Goal: Information Seeking & Learning: Check status

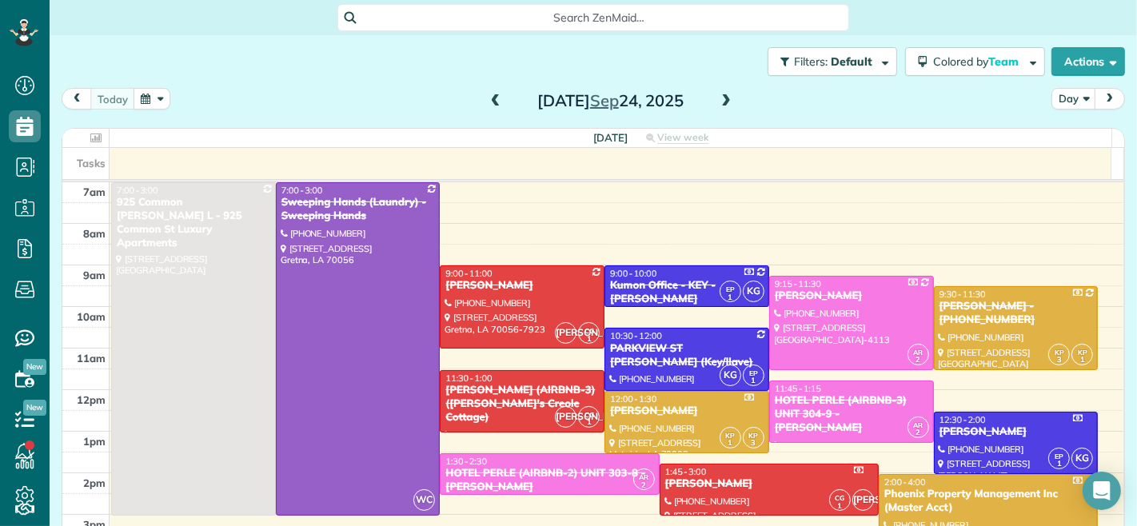
scroll to position [6, 6]
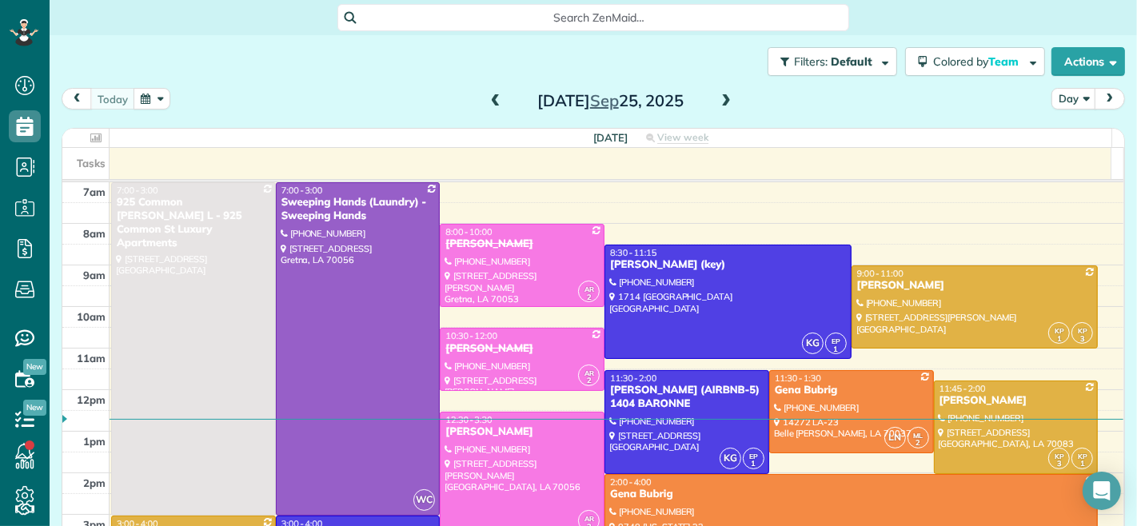
click at [488, 101] on span at bounding box center [496, 101] width 18 height 14
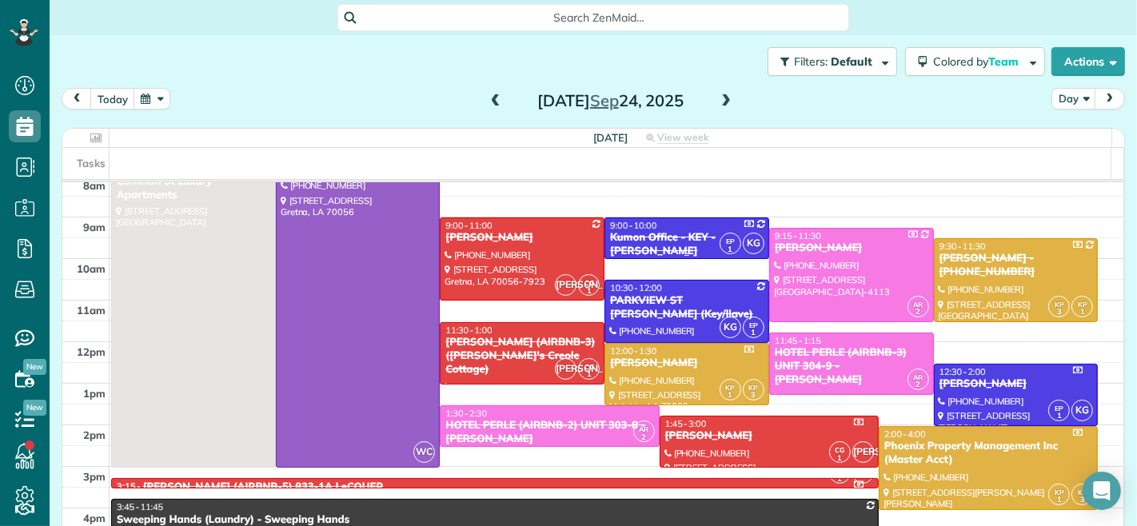
scroll to position [89, 0]
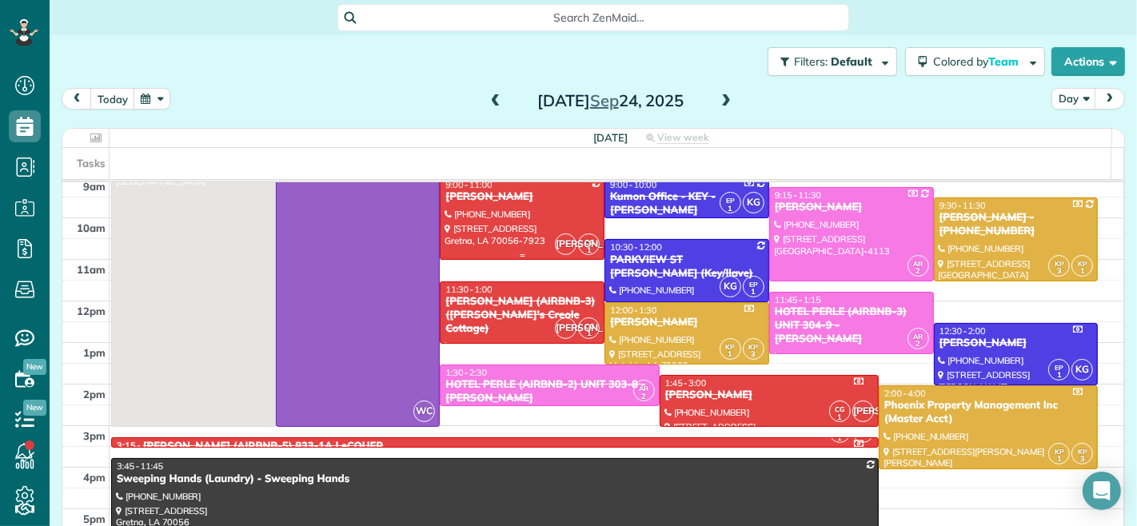
click at [508, 212] on div at bounding box center [522, 218] width 163 height 82
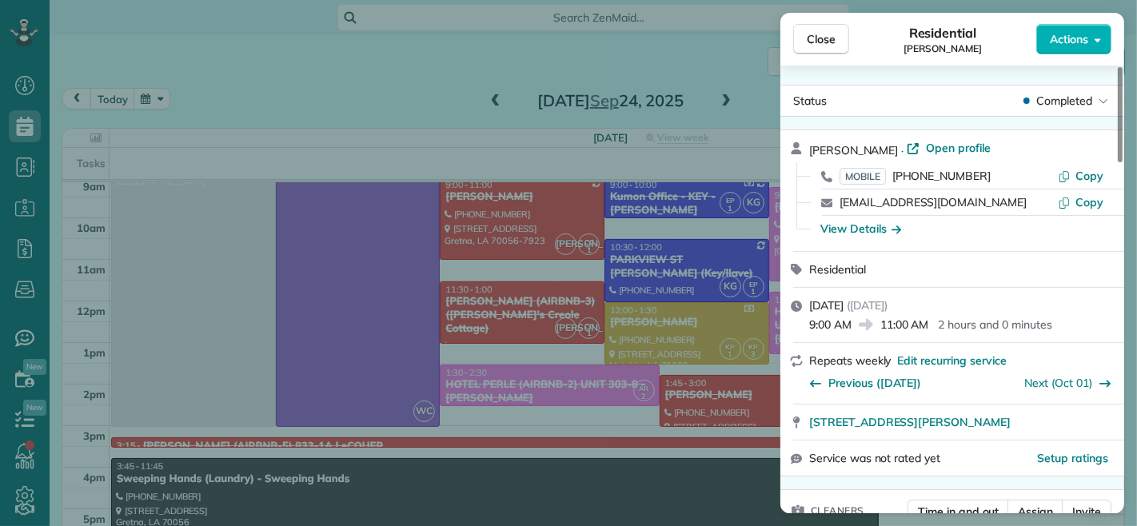
drag, startPoint x: 850, startPoint y: 326, endPoint x: 803, endPoint y: 326, distance: 46.4
click at [803, 326] on div "Wednesday, September 24, 2025 ( yesterday ) 9:00 AM 11:00 AM 2 hours and 0 minu…" at bounding box center [952, 315] width 344 height 54
click at [643, 114] on div "Close Residential LaSHANDA BROWN Actions Status Completed LaSHANDA BROWN · Open…" at bounding box center [568, 263] width 1137 height 526
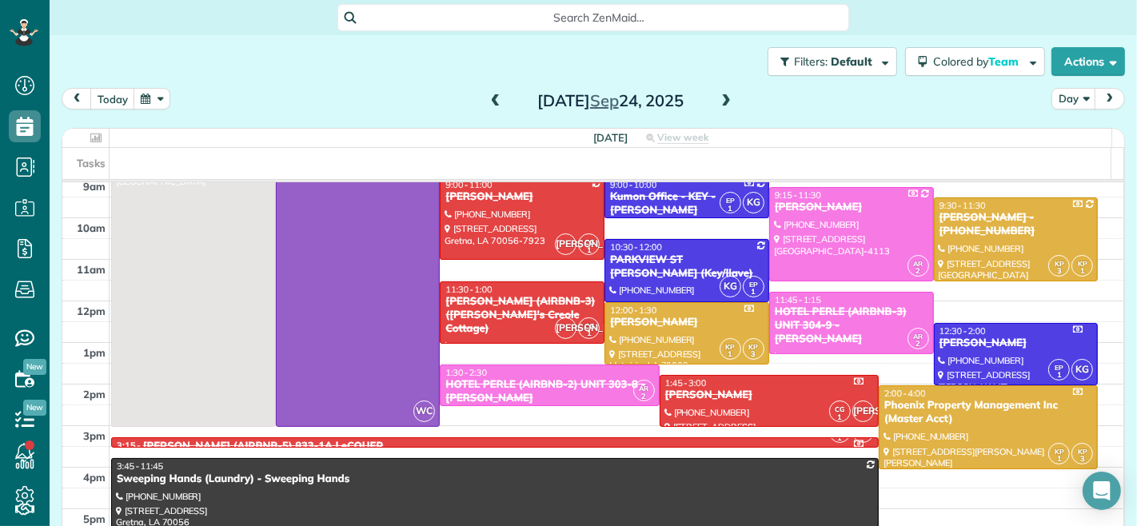
click at [721, 99] on span at bounding box center [726, 101] width 18 height 14
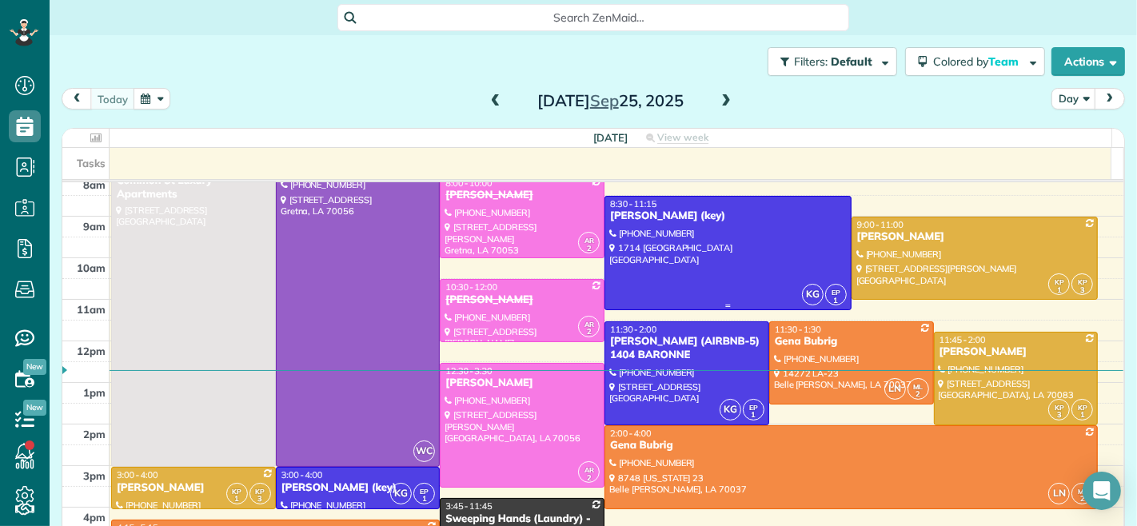
scroll to position [89, 0]
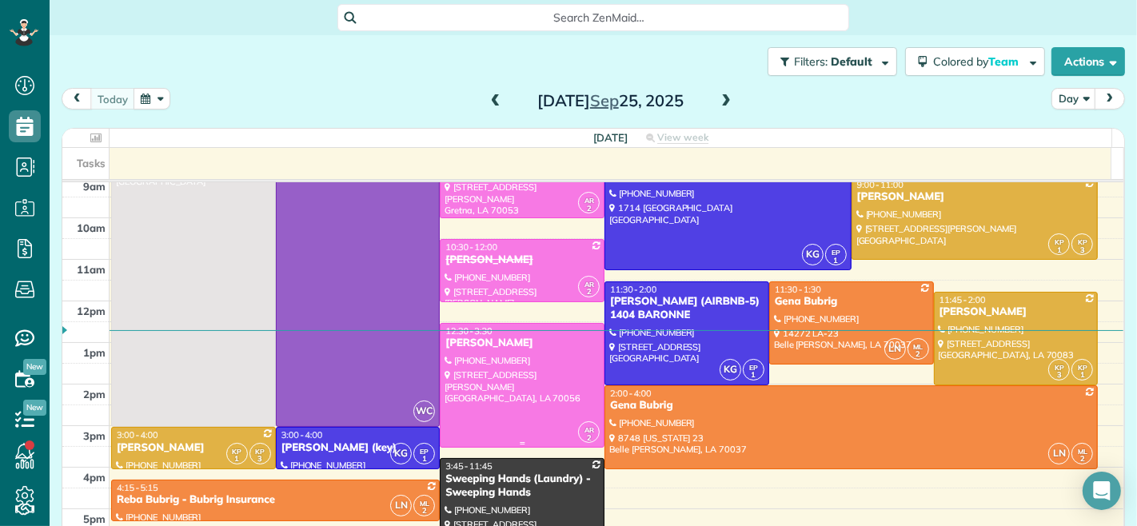
click at [464, 345] on div "Catherine Bourgeois" at bounding box center [522, 344] width 155 height 14
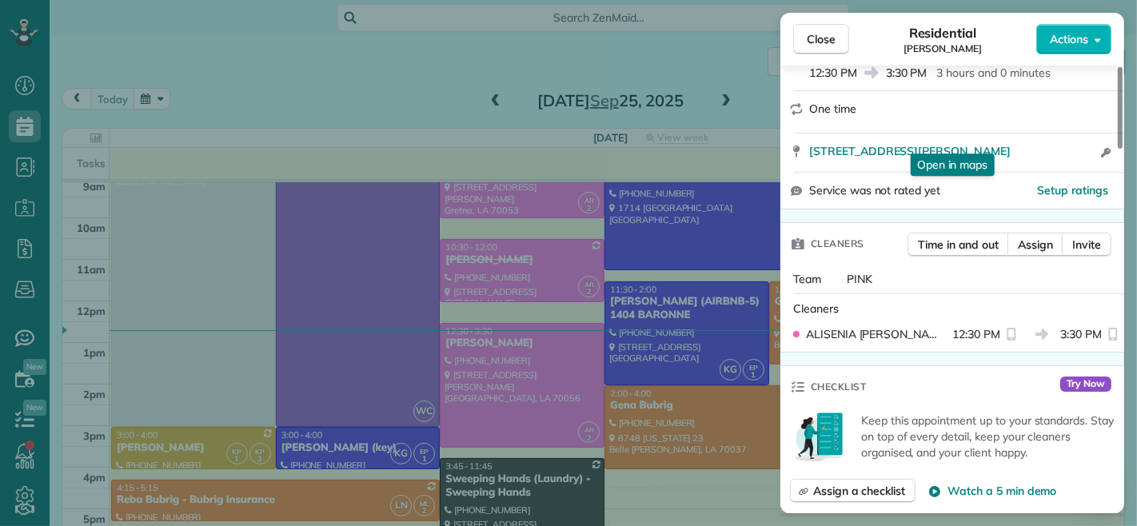
scroll to position [266, 0]
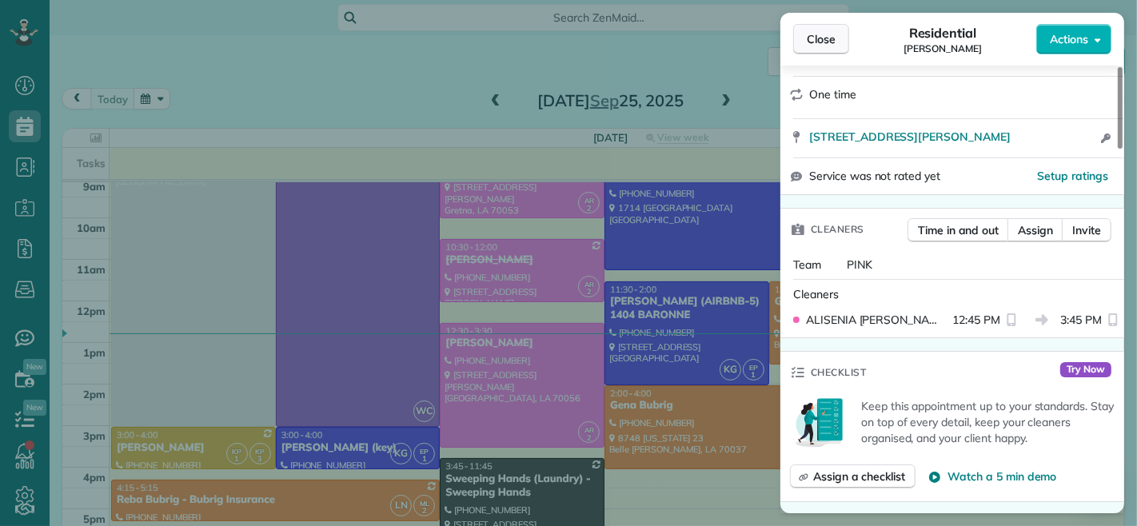
click at [800, 42] on button "Close" at bounding box center [821, 39] width 56 height 30
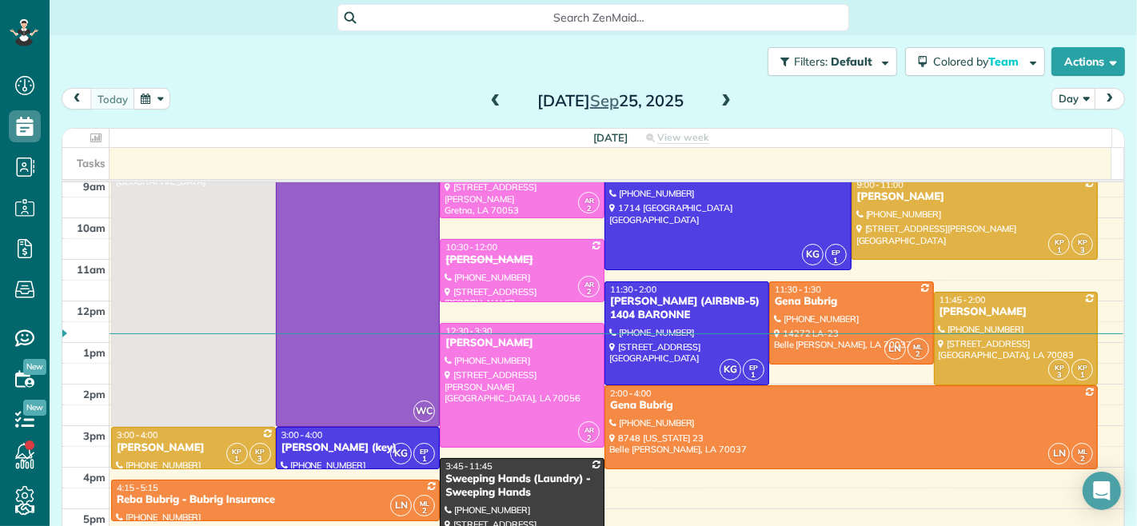
click at [496, 100] on div "Thursday Sep 25, 2025" at bounding box center [611, 101] width 256 height 26
click at [487, 104] on span at bounding box center [496, 101] width 18 height 14
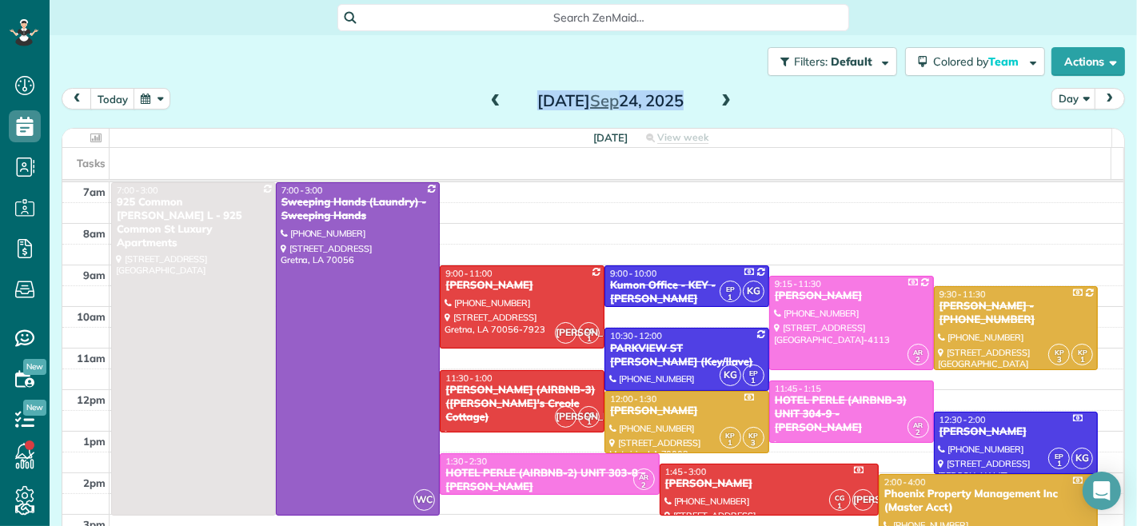
click at [835, 98] on div "today Day Wednesday Sep 24, 2025" at bounding box center [593, 103] width 1063 height 30
click at [516, 276] on div "9:00 - 11:00" at bounding box center [522, 273] width 155 height 11
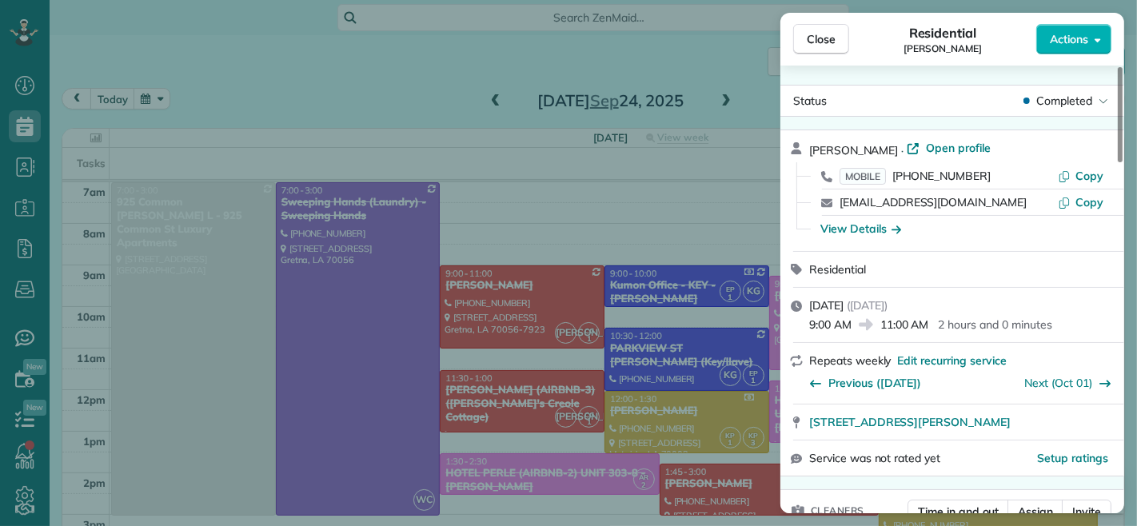
drag, startPoint x: 850, startPoint y: 322, endPoint x: 811, endPoint y: 328, distance: 38.8
click at [811, 328] on span "9:00 AM" at bounding box center [830, 325] width 42 height 16
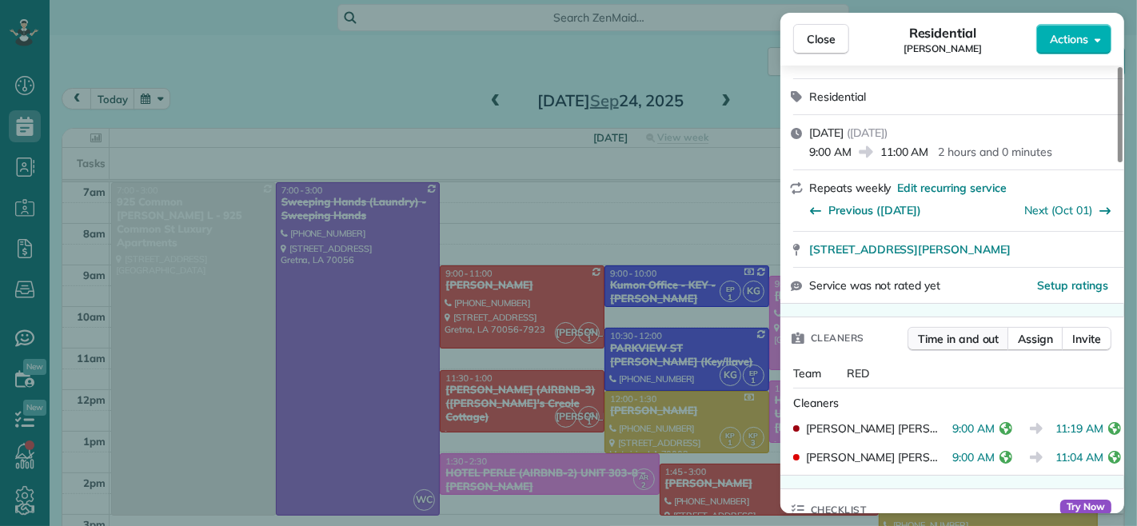
scroll to position [177, 0]
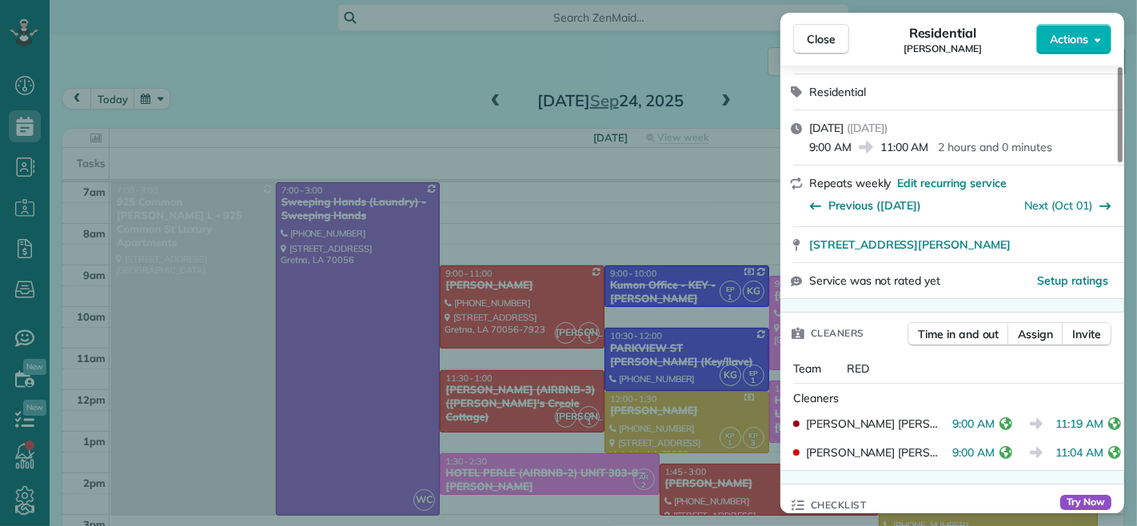
click at [1048, 142] on p "2 hours and 0 minutes" at bounding box center [995, 147] width 114 height 16
click at [815, 42] on span "Close" at bounding box center [821, 39] width 29 height 16
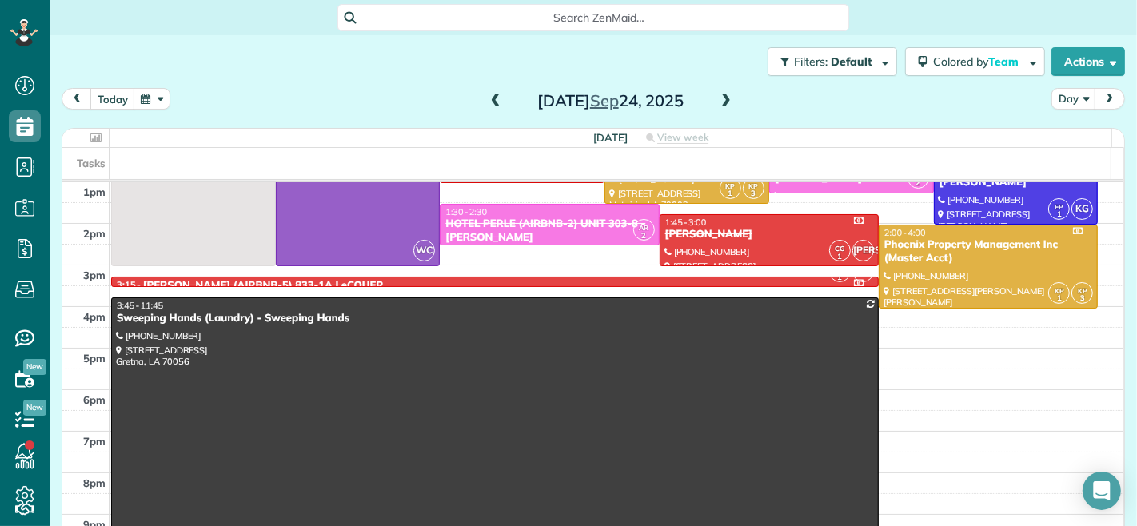
scroll to position [266, 0]
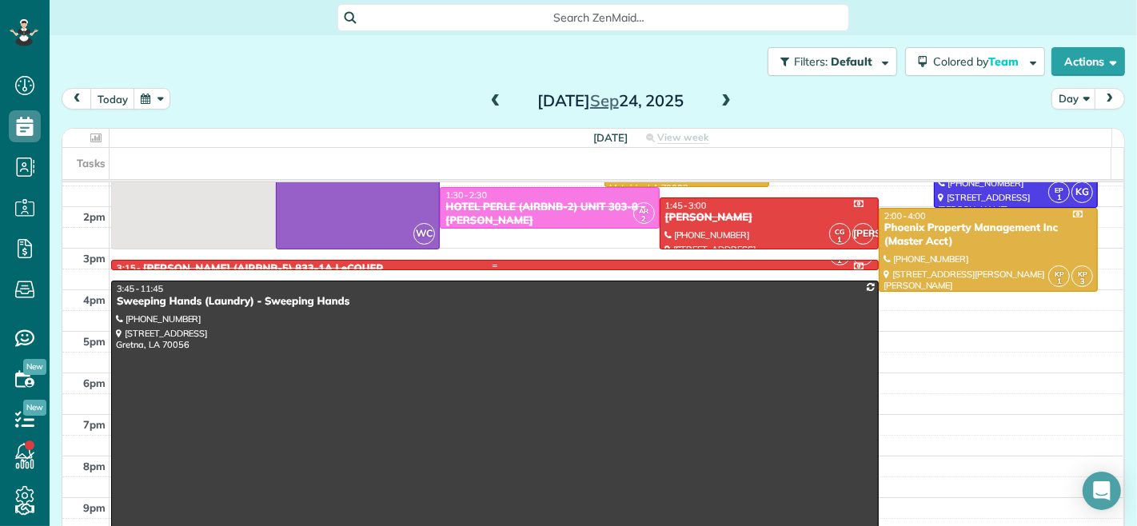
click at [371, 262] on div "3:15 - 3:30 NICK BRUNO (AIRBNB-5) 833-1A LeCOUER" at bounding box center [495, 269] width 758 height 14
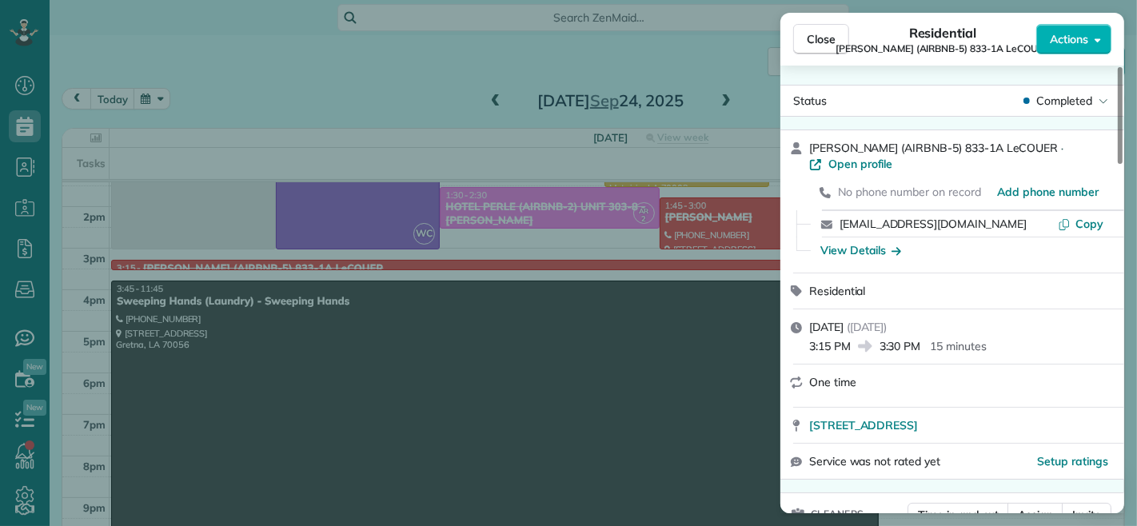
drag, startPoint x: 920, startPoint y: 349, endPoint x: 883, endPoint y: 350, distance: 37.6
click at [883, 350] on span "3:30 PM" at bounding box center [900, 346] width 42 height 16
click at [977, 290] on div "Residential" at bounding box center [961, 291] width 305 height 16
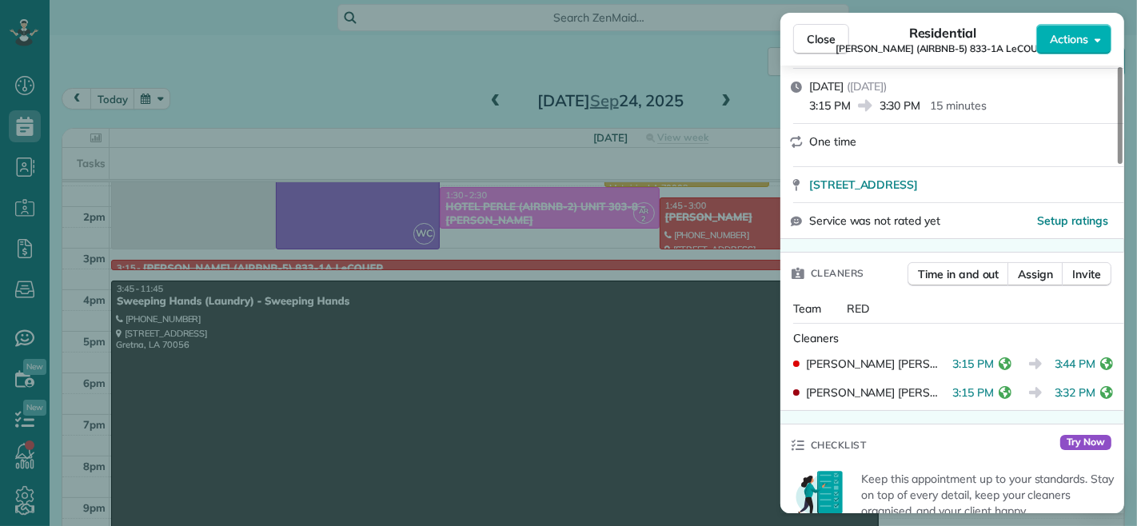
scroll to position [267, 0]
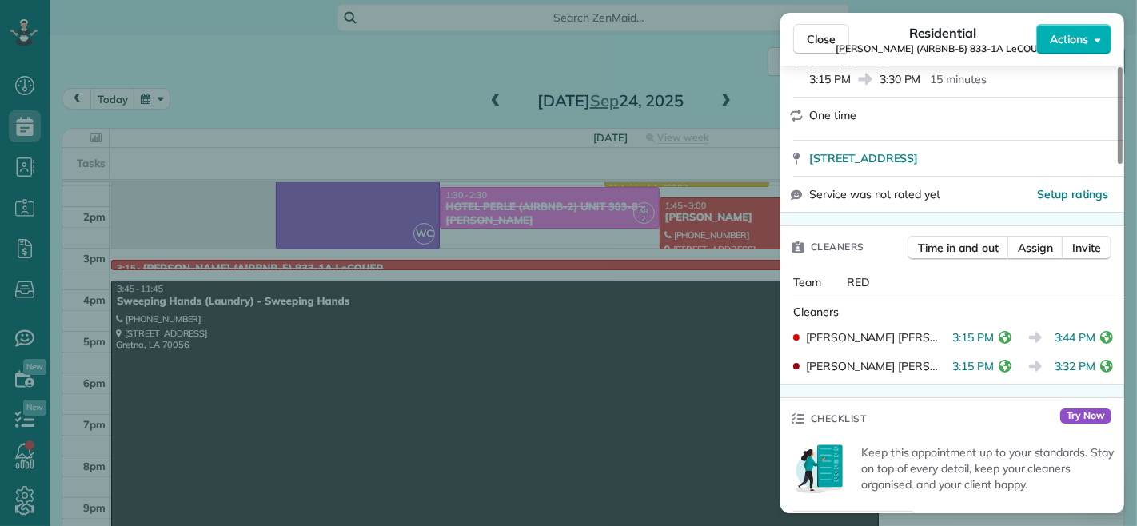
drag, startPoint x: 1055, startPoint y: 369, endPoint x: 1097, endPoint y: 377, distance: 42.2
click at [1097, 377] on div "JACQUELIN BEATRIZ ORELLANA AMAYA 3:15 PM 3:32 PM" at bounding box center [952, 366] width 331 height 29
drag, startPoint x: 1047, startPoint y: 339, endPoint x: 1085, endPoint y: 344, distance: 37.9
click at [1085, 344] on span "3:44 PM" at bounding box center [1076, 337] width 42 height 16
click at [1009, 310] on div "Cleaners" at bounding box center [955, 312] width 325 height 16
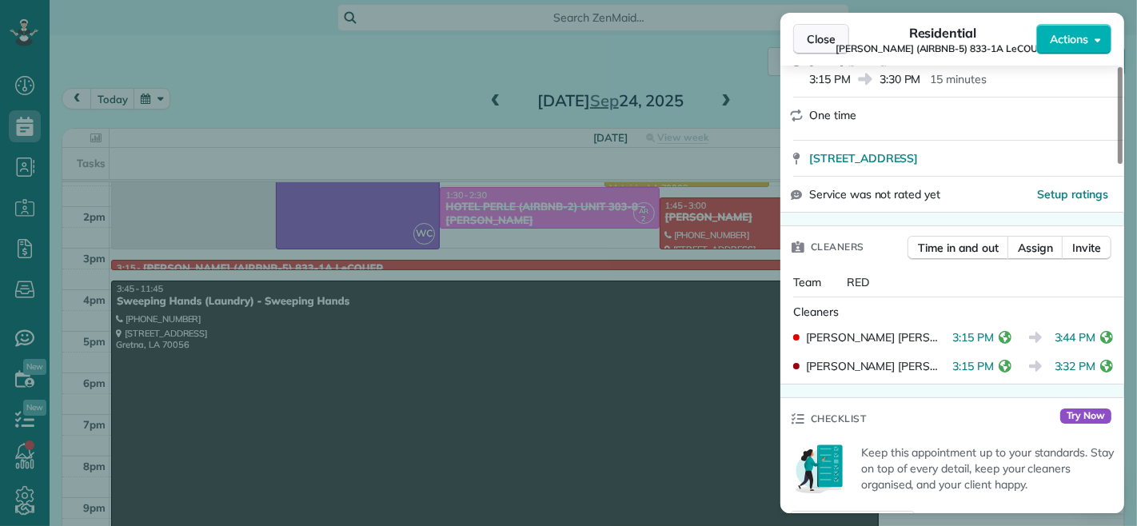
click at [805, 34] on button "Close" at bounding box center [821, 39] width 56 height 30
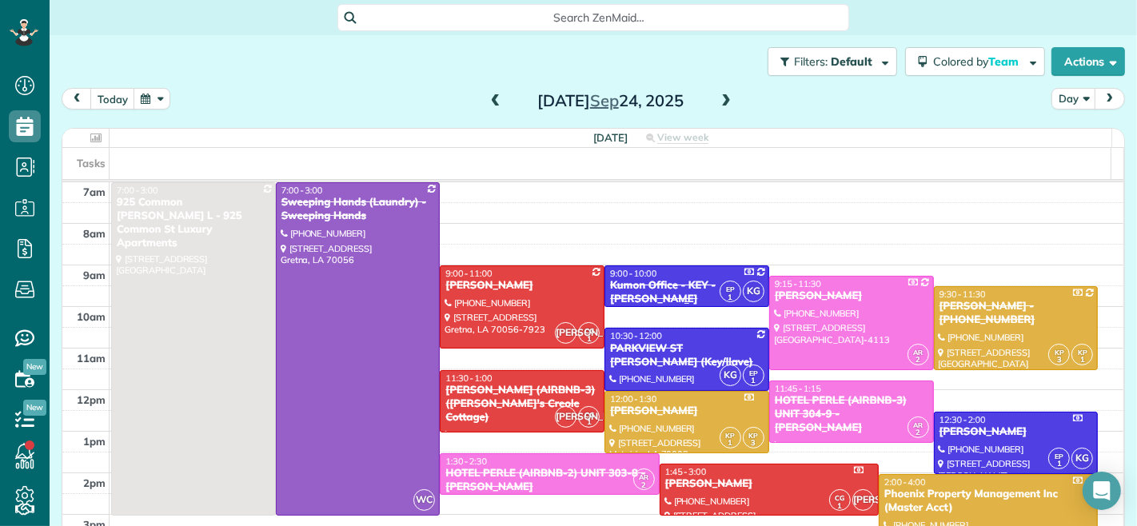
click at [680, 273] on div "9:00 - 10:00" at bounding box center [686, 273] width 155 height 11
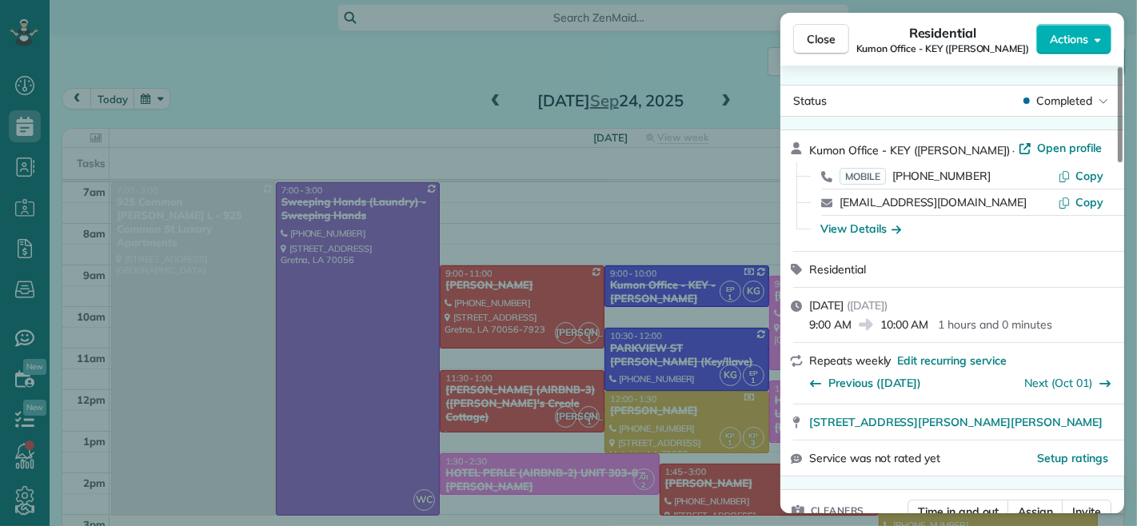
drag, startPoint x: 851, startPoint y: 325, endPoint x: 809, endPoint y: 329, distance: 41.8
click at [809, 329] on span "9:00 AM" at bounding box center [830, 325] width 42 height 16
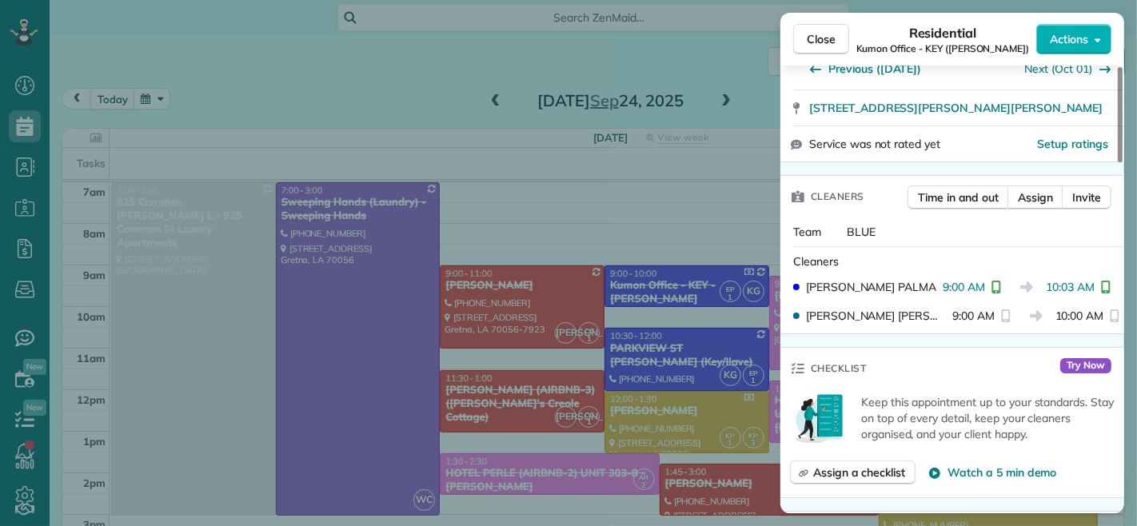
scroll to position [355, 0]
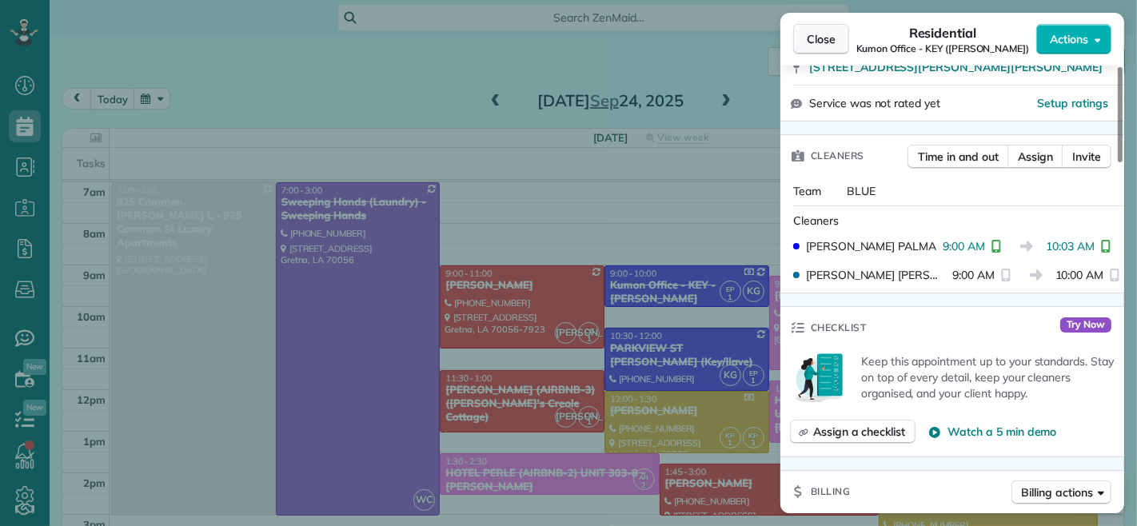
click at [816, 33] on span "Close" at bounding box center [821, 39] width 29 height 16
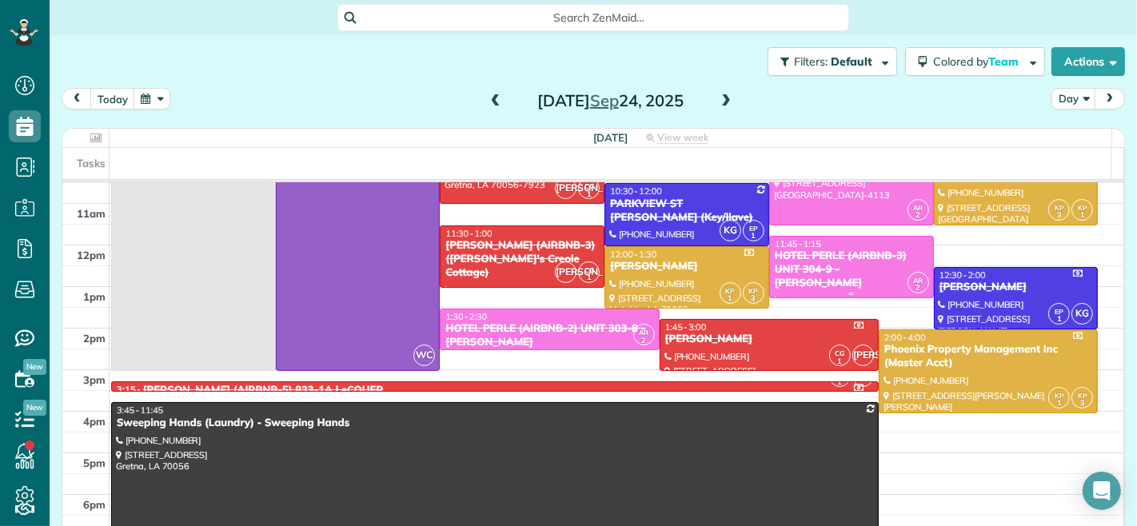
scroll to position [177, 0]
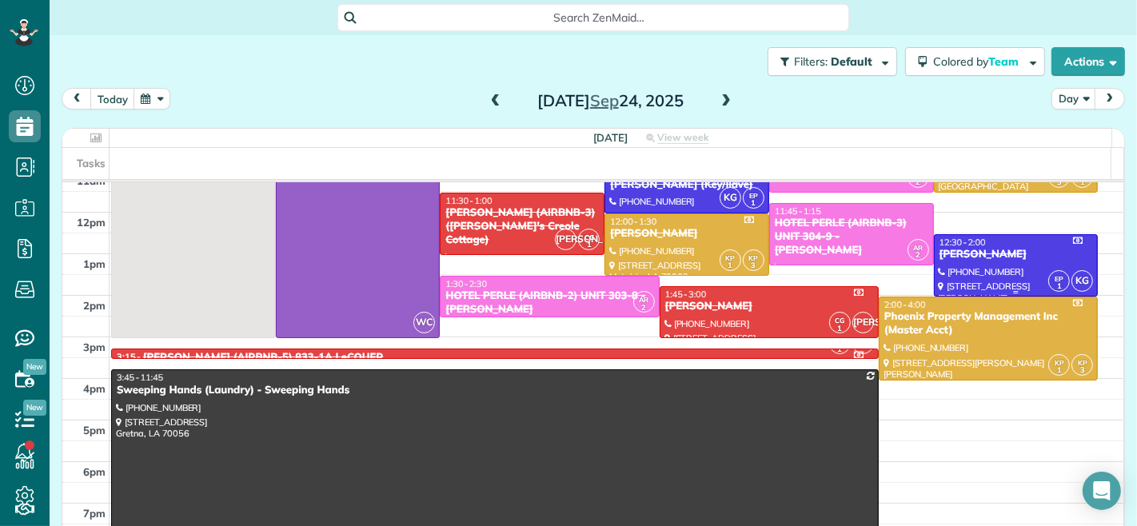
click at [984, 254] on div "Sheryl Luck" at bounding box center [1016, 255] width 155 height 14
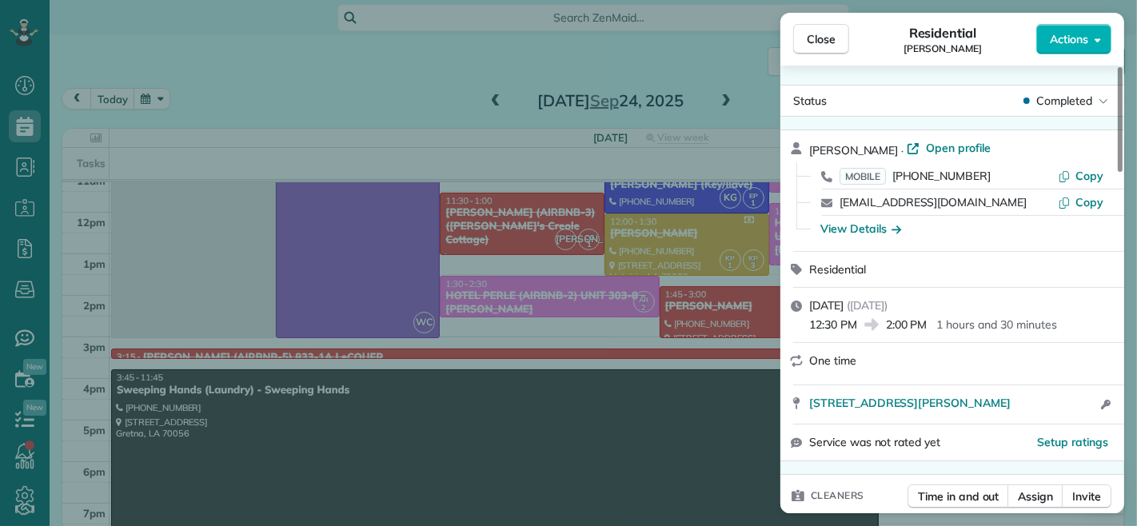
drag, startPoint x: 887, startPoint y: 328, endPoint x: 928, endPoint y: 330, distance: 40.8
click at [927, 330] on span "2:00 PM" at bounding box center [907, 325] width 42 height 16
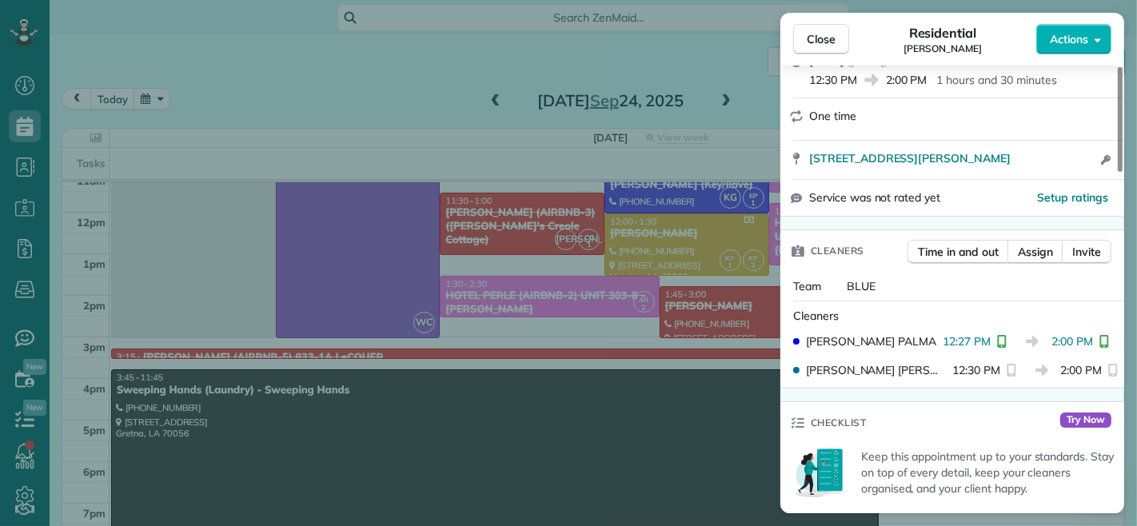
scroll to position [355, 0]
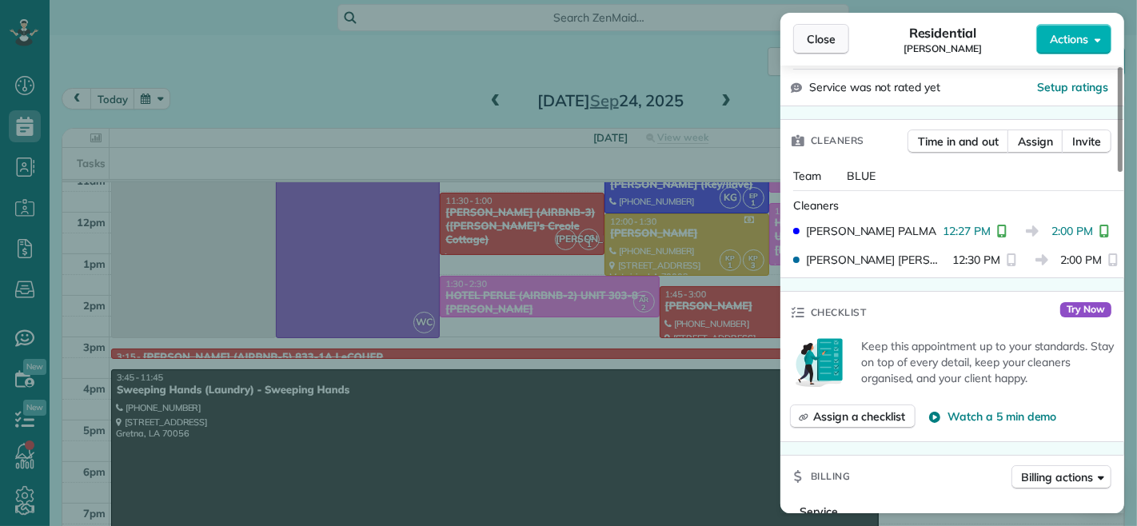
click at [827, 36] on span "Close" at bounding box center [821, 39] width 29 height 16
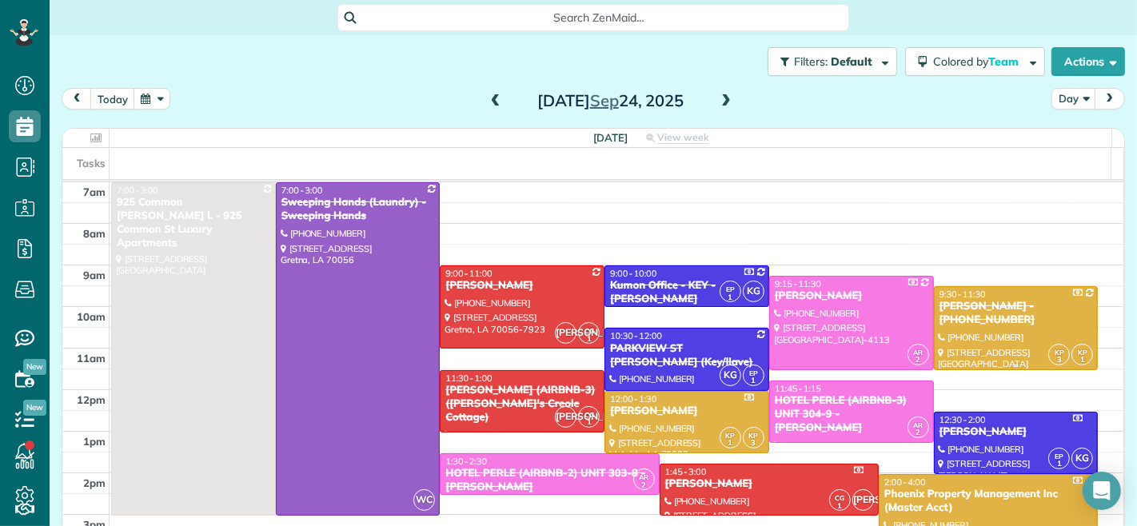
scroll to position [89, 0]
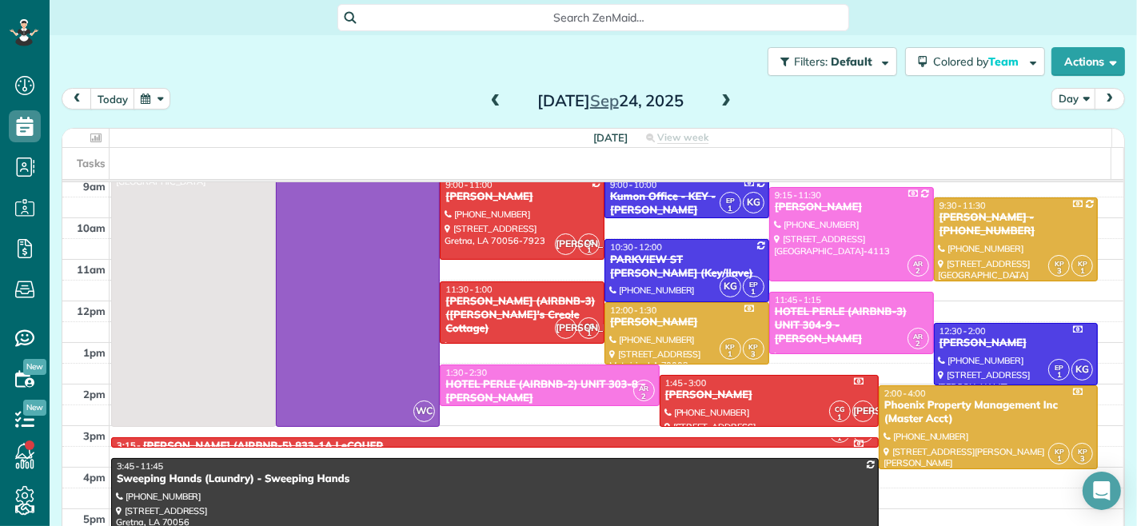
click at [957, 240] on div at bounding box center [1016, 239] width 163 height 82
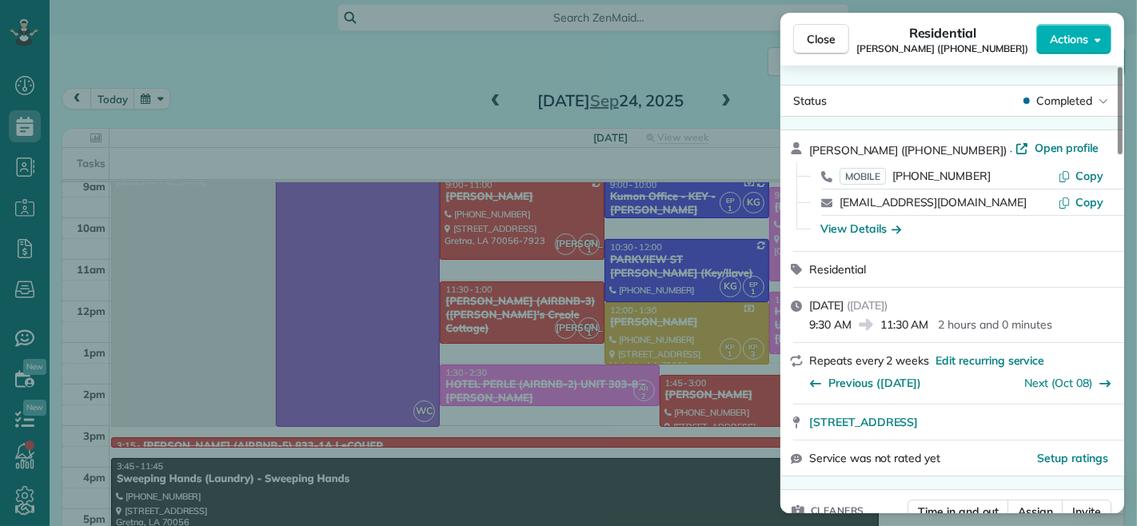
drag, startPoint x: 849, startPoint y: 325, endPoint x: 811, endPoint y: 324, distance: 38.4
click at [811, 324] on span "9:30 AM" at bounding box center [830, 325] width 42 height 16
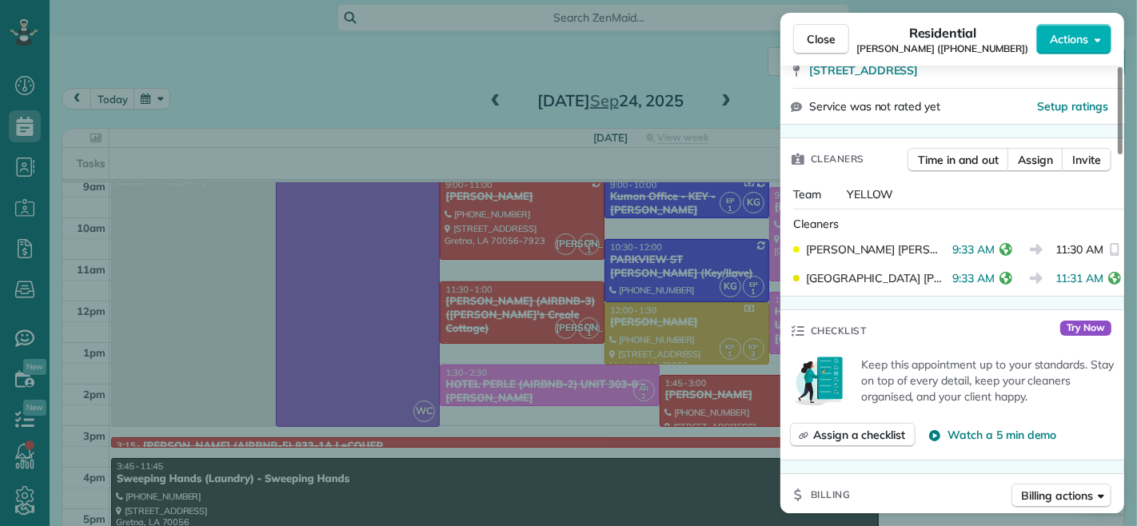
scroll to position [355, 0]
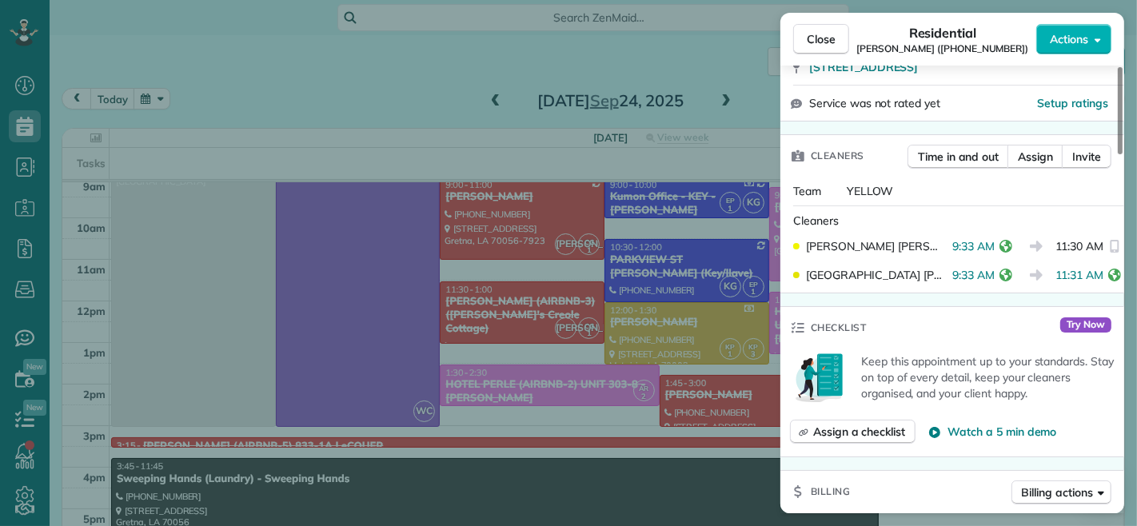
drag, startPoint x: 984, startPoint y: 248, endPoint x: 939, endPoint y: 249, distance: 44.8
click at [939, 249] on div "KAREN PACHECO 9:33 AM 11:30 AM" at bounding box center [952, 246] width 331 height 29
click at [983, 241] on span "9:33 AM" at bounding box center [973, 246] width 42 height 16
drag, startPoint x: 983, startPoint y: 246, endPoint x: 946, endPoint y: 248, distance: 37.6
click at [952, 248] on span "9:33 AM" at bounding box center [973, 246] width 42 height 16
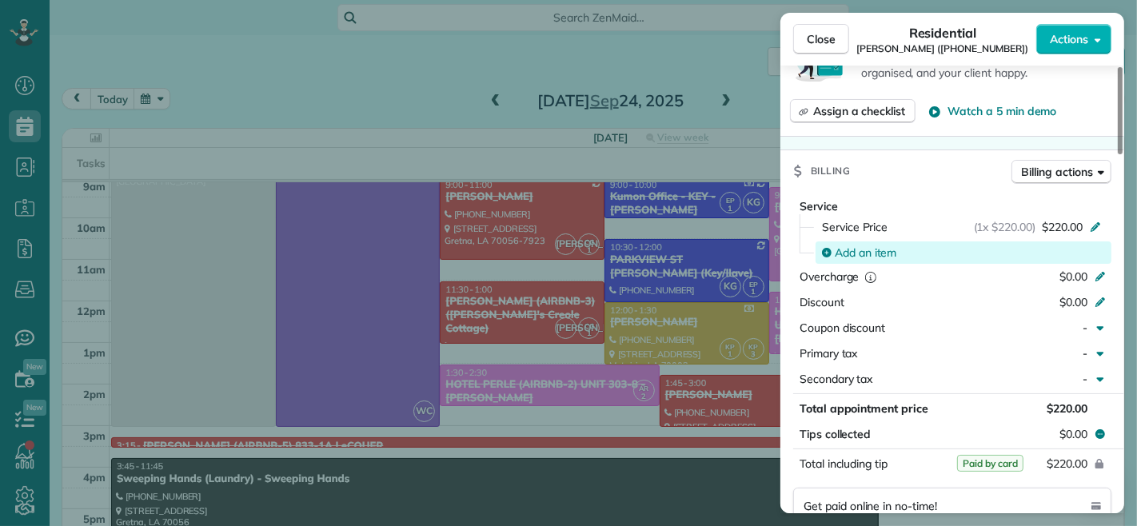
scroll to position [710, 0]
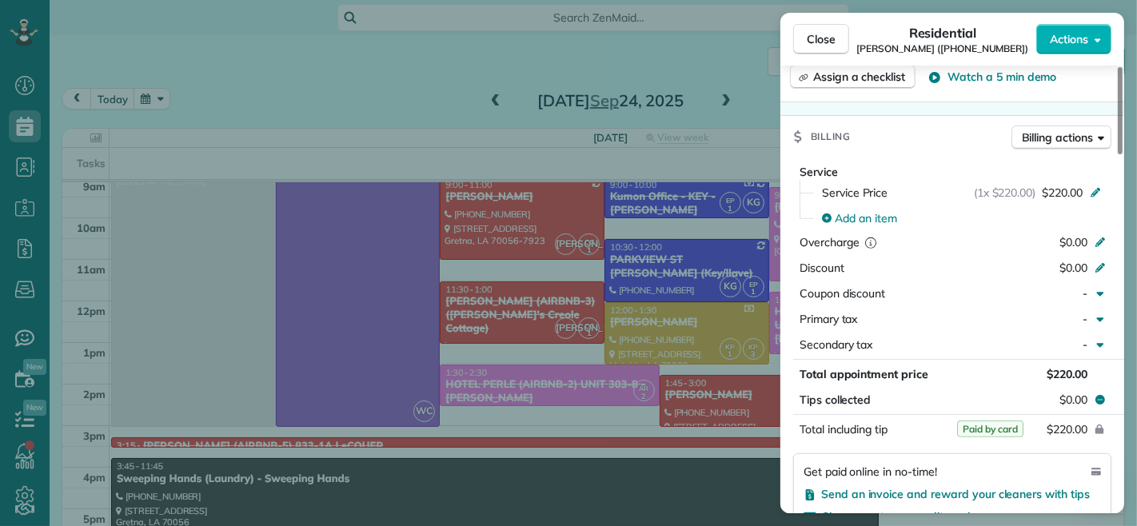
drag, startPoint x: 812, startPoint y: 33, endPoint x: 717, endPoint y: 221, distance: 211.3
click at [812, 33] on span "Close" at bounding box center [821, 39] width 29 height 16
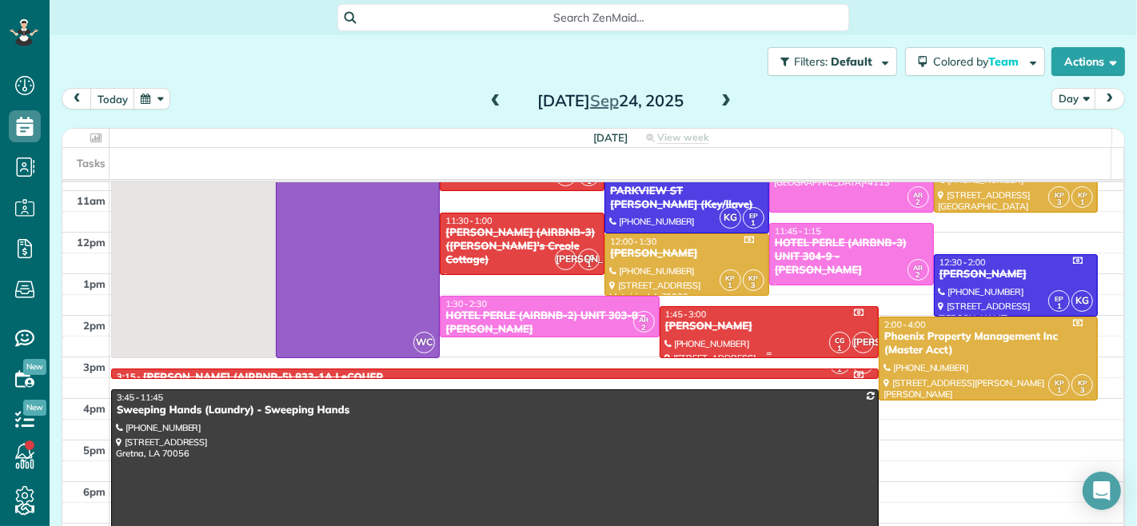
scroll to position [177, 0]
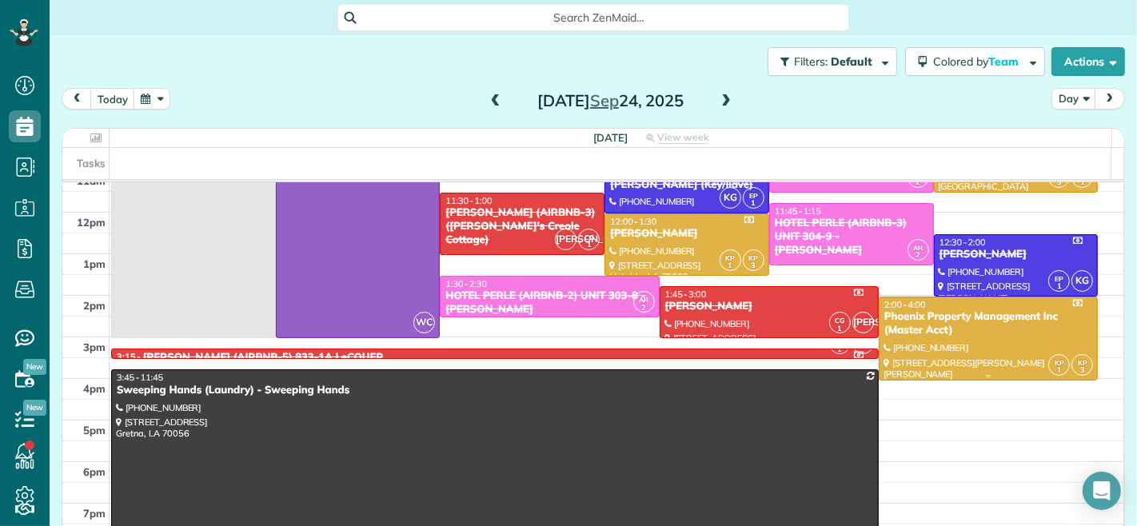
click at [917, 336] on div "Phoenix Property Management Inc (Master Acct)" at bounding box center [987, 323] width 209 height 27
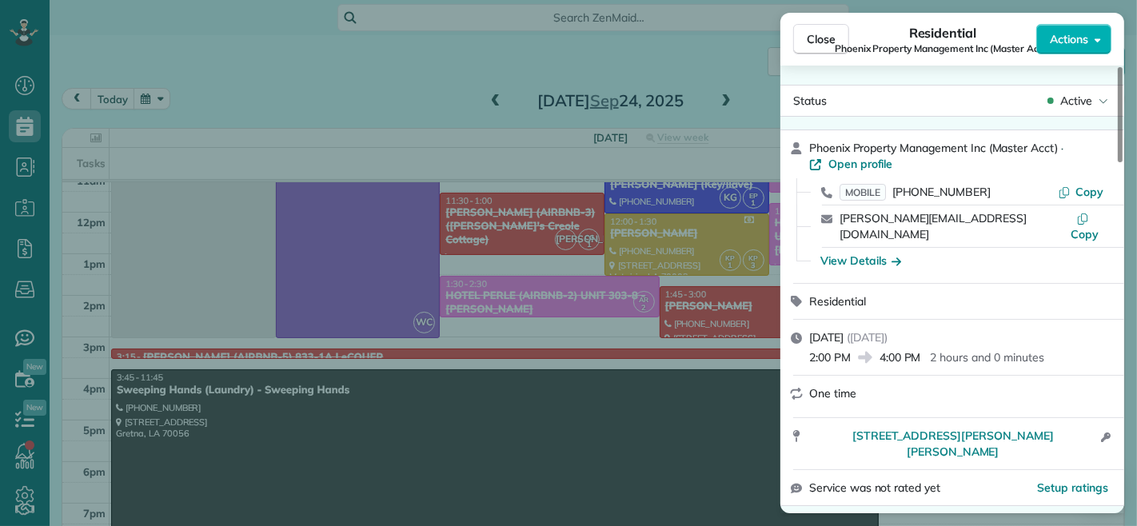
drag, startPoint x: 918, startPoint y: 341, endPoint x: 883, endPoint y: 345, distance: 35.4
click at [883, 349] on span "4:00 PM" at bounding box center [900, 357] width 42 height 16
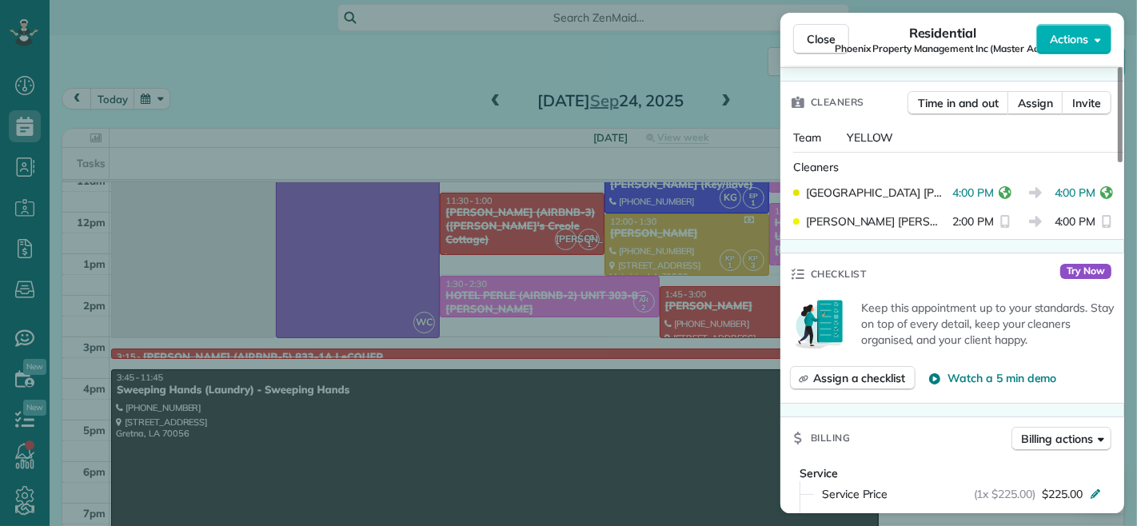
scroll to position [444, 0]
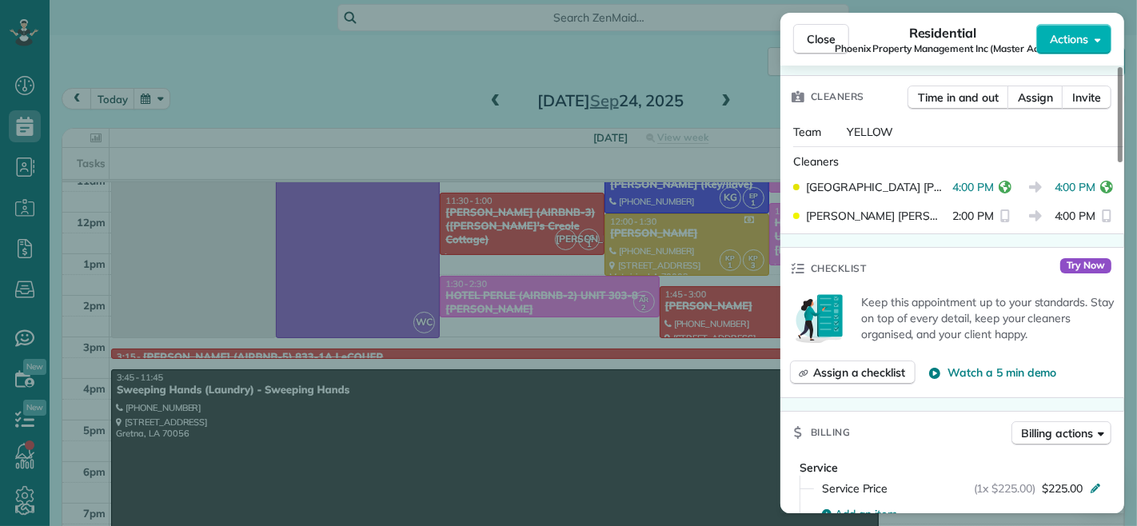
drag, startPoint x: 822, startPoint y: 32, endPoint x: 793, endPoint y: 194, distance: 164.8
click at [824, 32] on span "Close" at bounding box center [821, 39] width 29 height 16
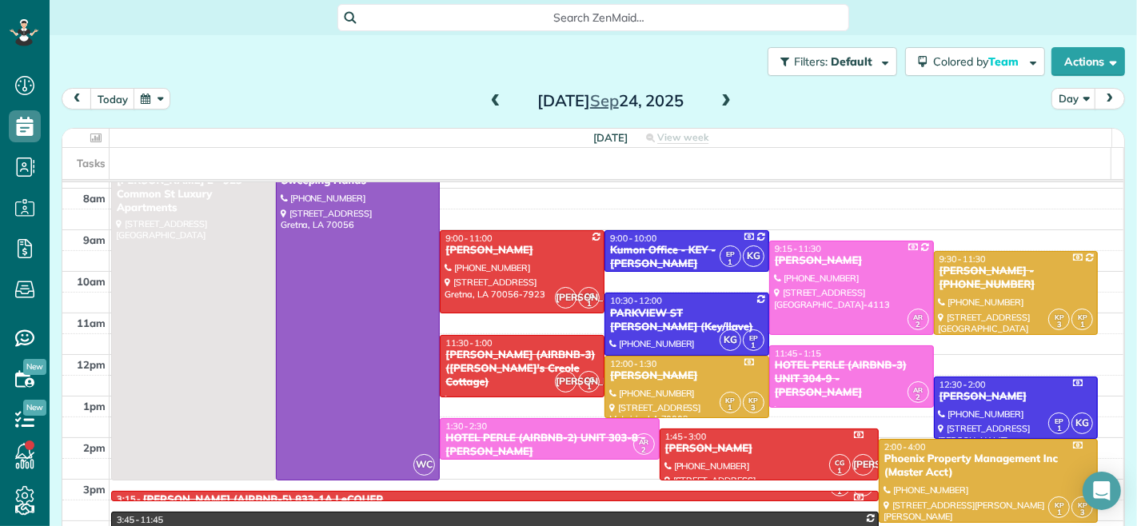
scroll to position [89, 0]
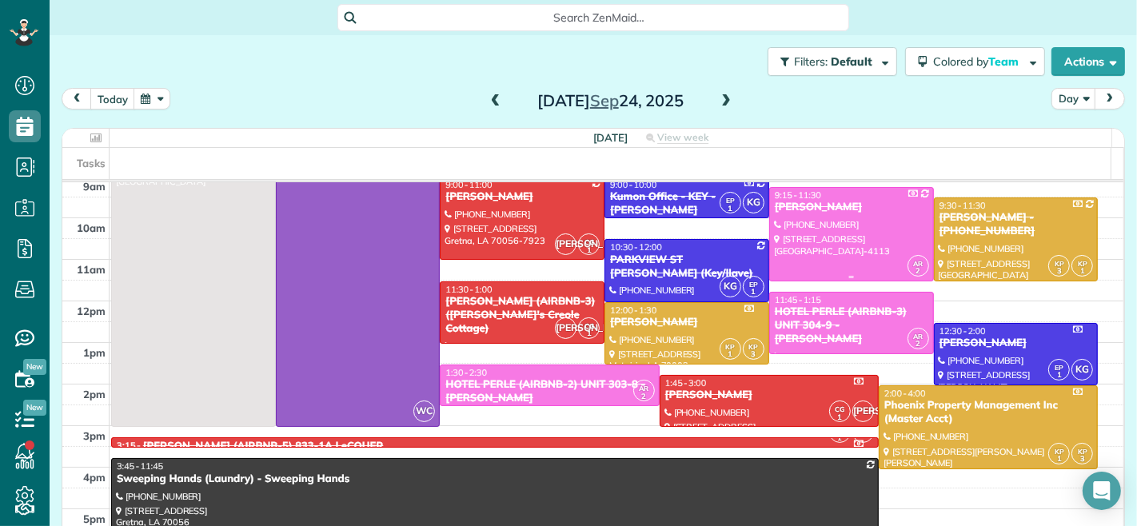
click at [801, 221] on div at bounding box center [851, 234] width 163 height 93
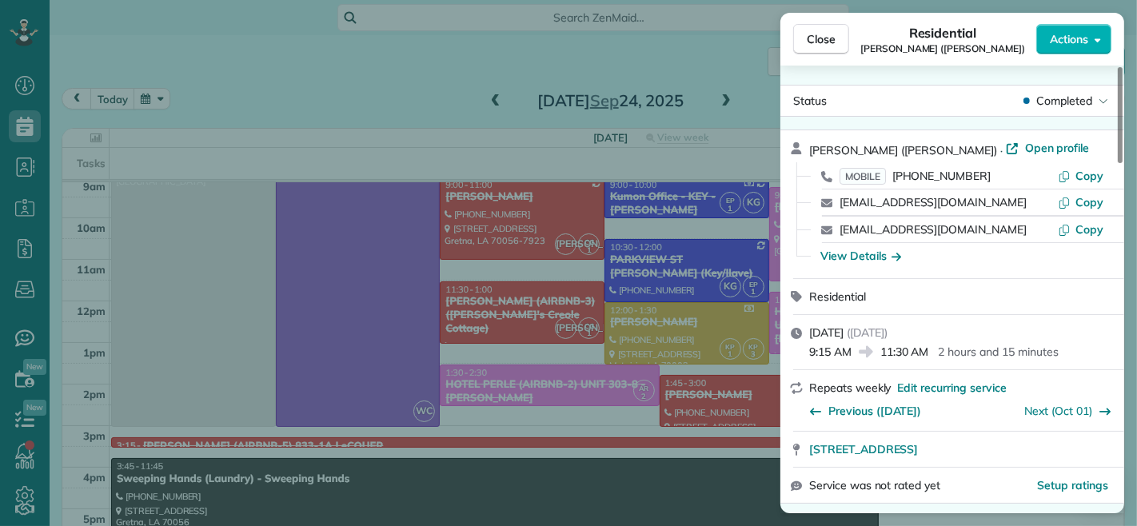
drag, startPoint x: 850, startPoint y: 354, endPoint x: 809, endPoint y: 356, distance: 40.8
click at [809, 356] on span "9:15 AM" at bounding box center [830, 352] width 42 height 16
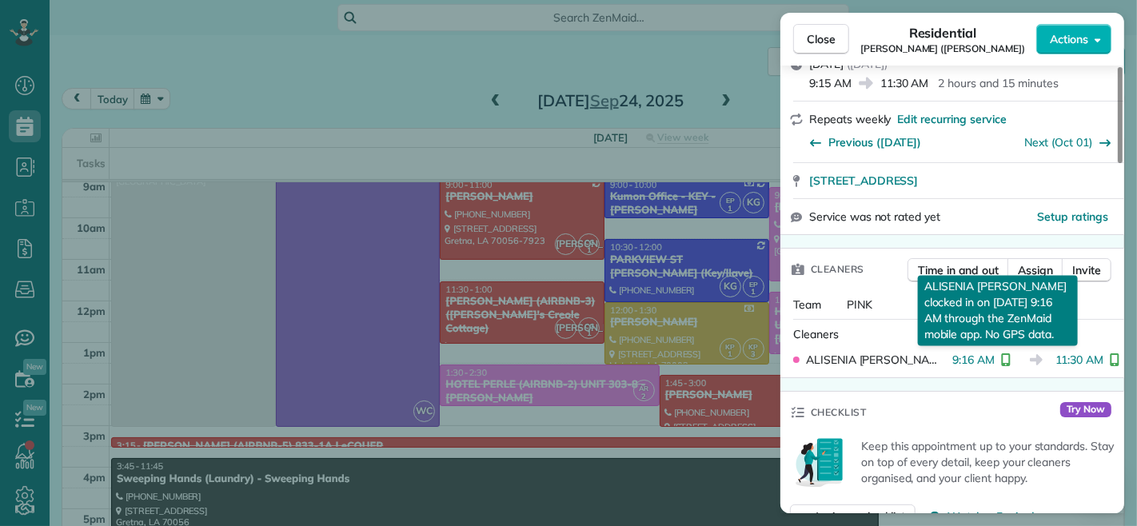
click at [987, 355] on div "9:16 AM ALISENIA RAMIREZ clocked in on 24 Sep 9:16 AM through the ZenMaid mobil…" at bounding box center [984, 360] width 65 height 16
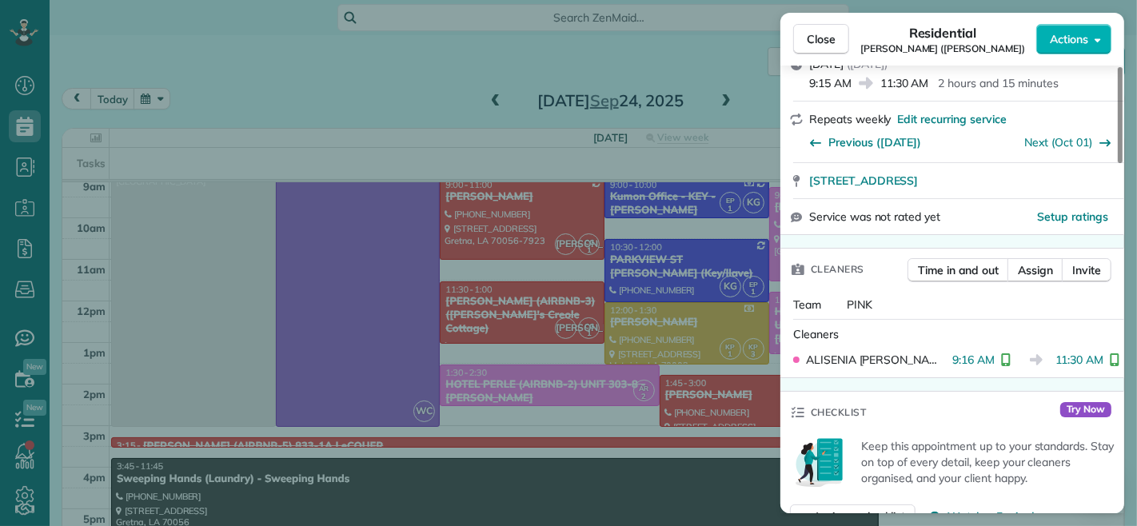
drag, startPoint x: 983, startPoint y: 361, endPoint x: 947, endPoint y: 363, distance: 36.0
click at [952, 363] on span "9:16 AM" at bounding box center [973, 360] width 42 height 16
drag, startPoint x: 943, startPoint y: 362, endPoint x: 983, endPoint y: 361, distance: 40.0
click at [983, 361] on span "9:16 AM" at bounding box center [973, 360] width 42 height 16
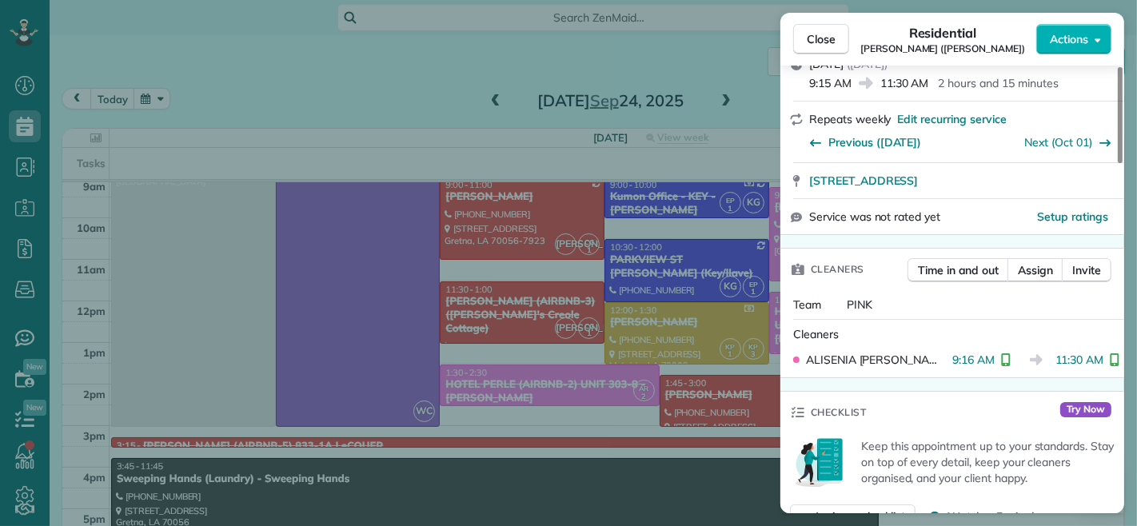
drag, startPoint x: 828, startPoint y: 49, endPoint x: 643, endPoint y: 251, distance: 274.4
click at [828, 49] on button "Close" at bounding box center [821, 39] width 56 height 30
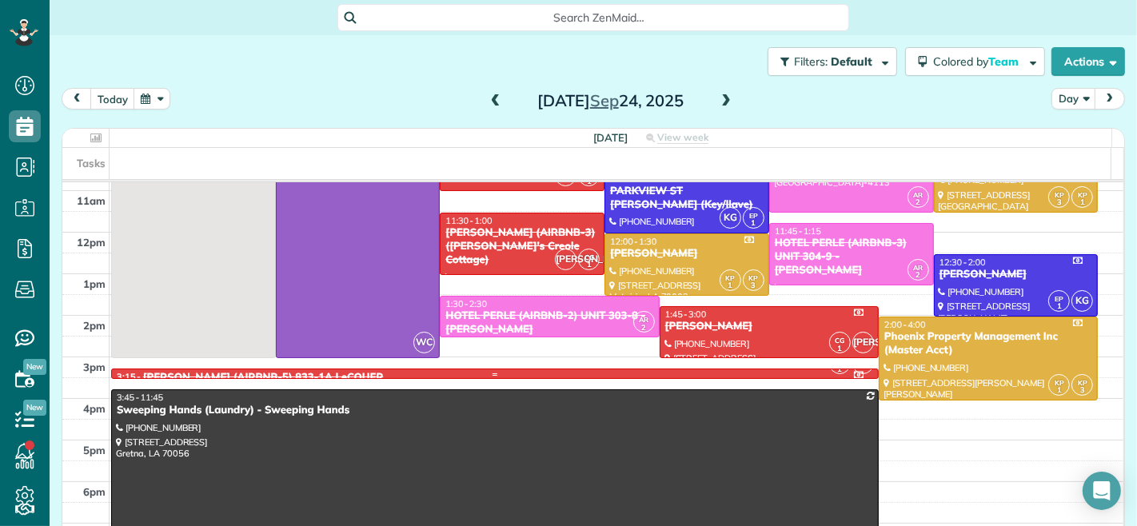
scroll to position [177, 0]
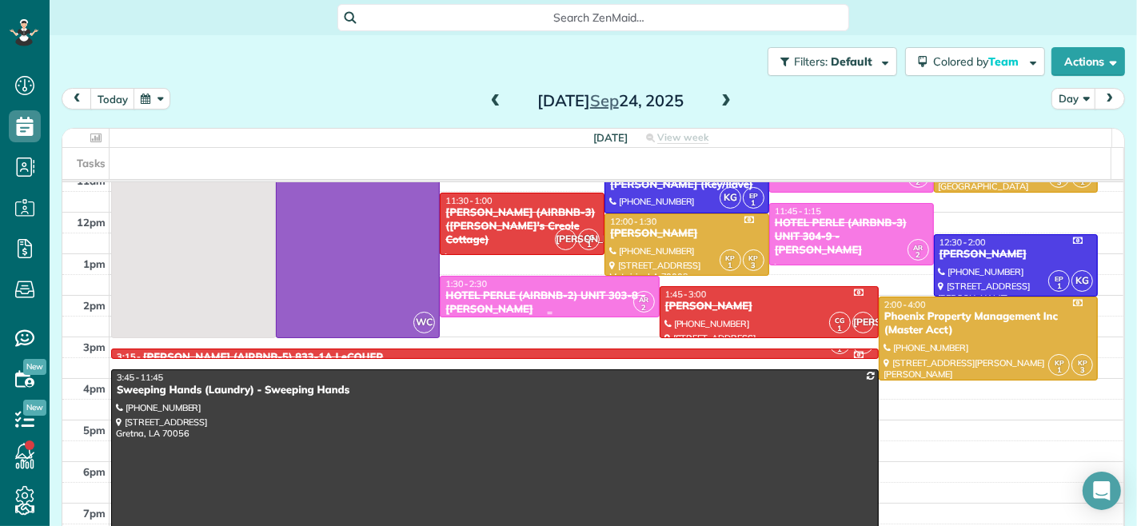
click at [524, 289] on div "HOTEL PERLE (AIRBNB-2) UNIT 303-8 - NICK BRUNO" at bounding box center [549, 302] width 209 height 27
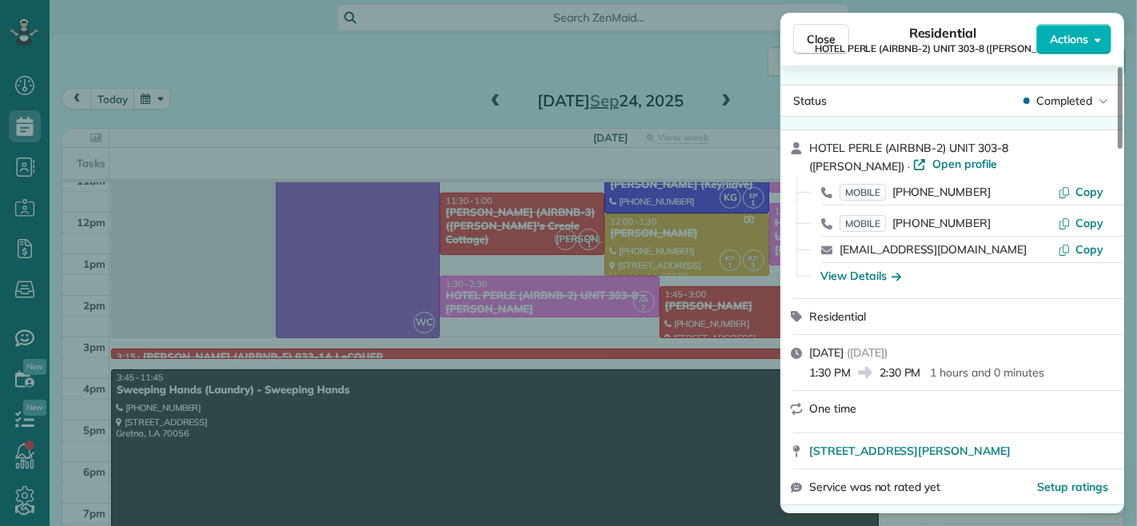
drag, startPoint x: 880, startPoint y: 371, endPoint x: 921, endPoint y: 373, distance: 40.8
click at [921, 373] on span "2:30 PM" at bounding box center [900, 373] width 42 height 16
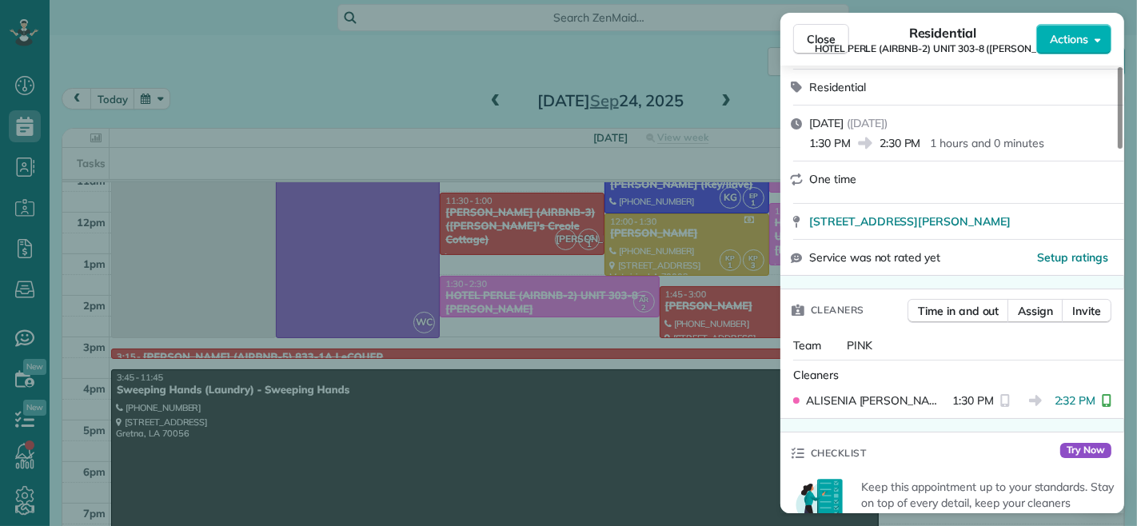
scroll to position [267, 0]
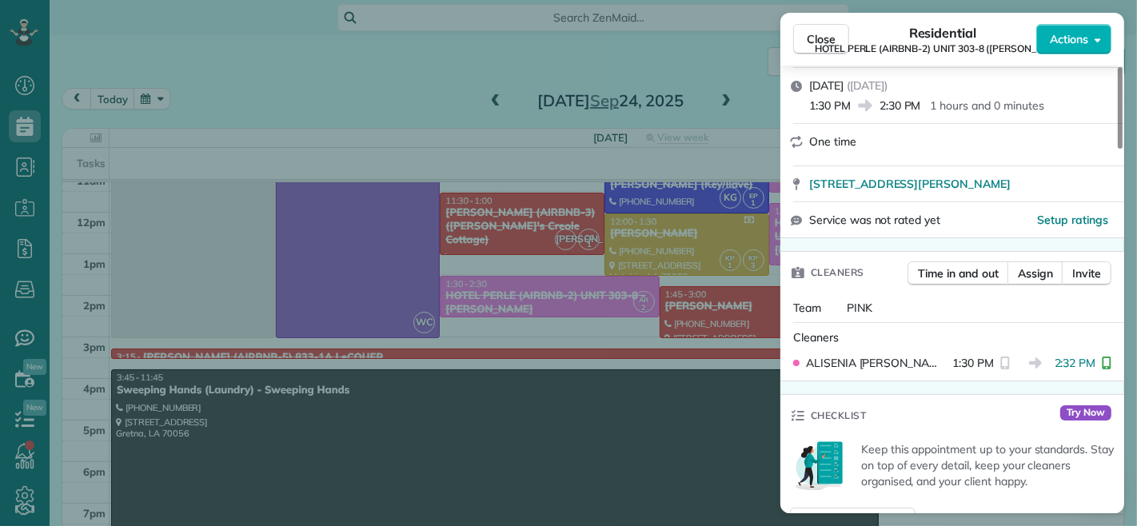
drag, startPoint x: 1001, startPoint y: 338, endPoint x: 1031, endPoint y: 357, distance: 35.5
click at [1001, 338] on div "Cleaners" at bounding box center [955, 337] width 325 height 16
drag, startPoint x: 1047, startPoint y: 366, endPoint x: 1085, endPoint y: 371, distance: 37.9
click at [1085, 371] on div "ALISENIA RAMIREZ 1:30 PM 2:32 PM" at bounding box center [952, 363] width 331 height 29
click at [821, 38] on span "Close" at bounding box center [821, 39] width 29 height 16
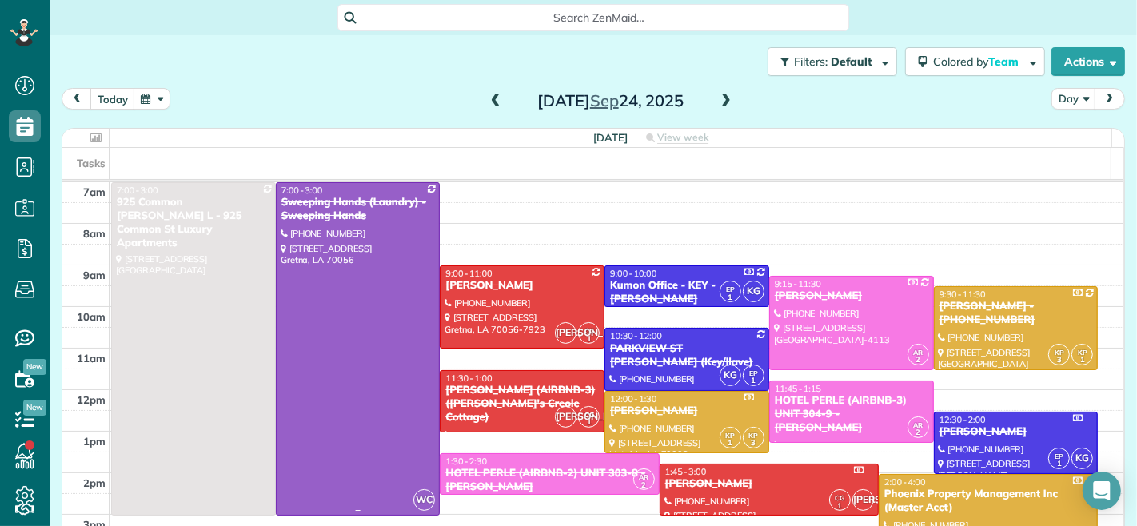
click at [361, 294] on div at bounding box center [358, 349] width 163 height 332
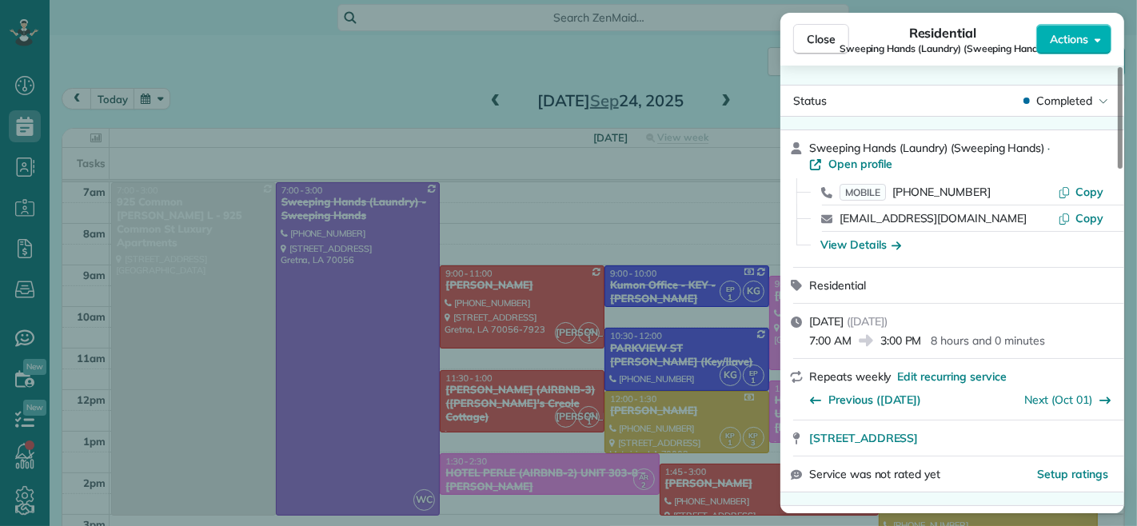
scroll to position [267, 0]
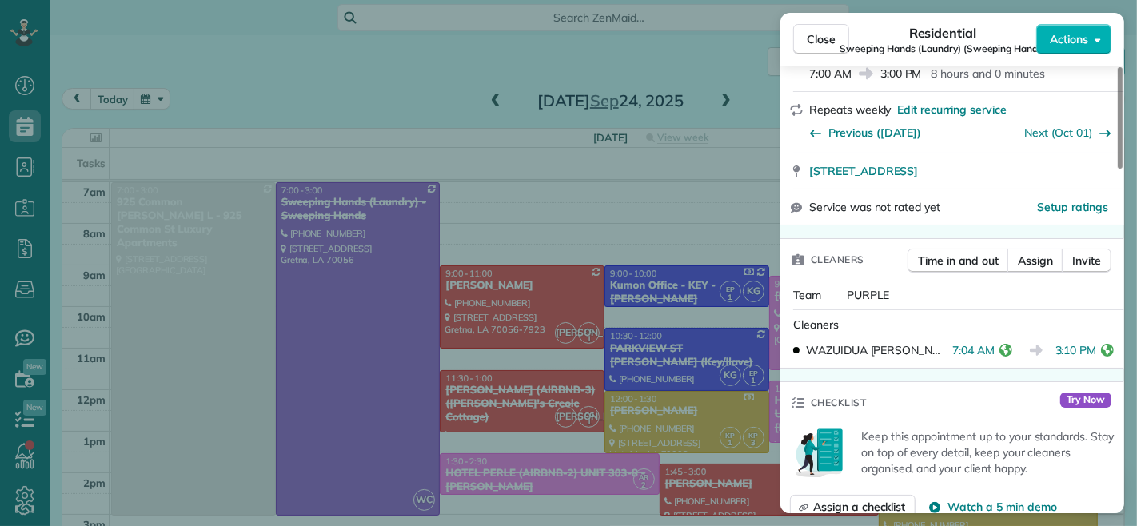
drag, startPoint x: 984, startPoint y: 353, endPoint x: 939, endPoint y: 356, distance: 45.6
click at [939, 356] on div "WAZUIDUA CORTES 7:04 AM 3:10 PM" at bounding box center [952, 350] width 331 height 29
click at [970, 361] on div "WAZUIDUA CORTES 7:04 AM 3:10 PM" at bounding box center [952, 350] width 331 height 29
drag, startPoint x: 984, startPoint y: 352, endPoint x: 943, endPoint y: 353, distance: 40.8
click at [952, 353] on span "7:04 AM" at bounding box center [973, 350] width 42 height 16
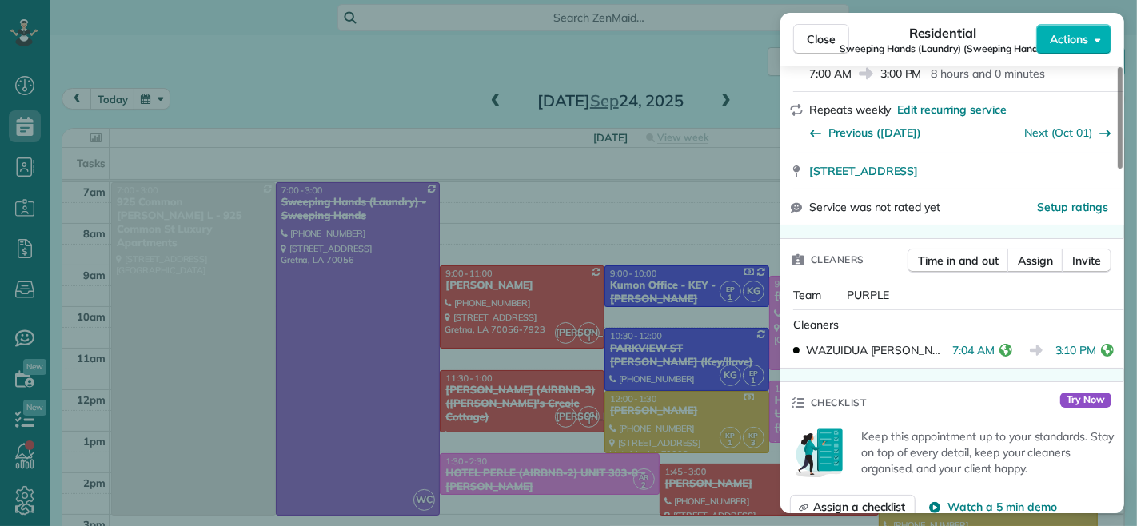
drag, startPoint x: 1049, startPoint y: 349, endPoint x: 1085, endPoint y: 356, distance: 36.7
click at [1085, 356] on span "3:10 PM" at bounding box center [1076, 350] width 42 height 16
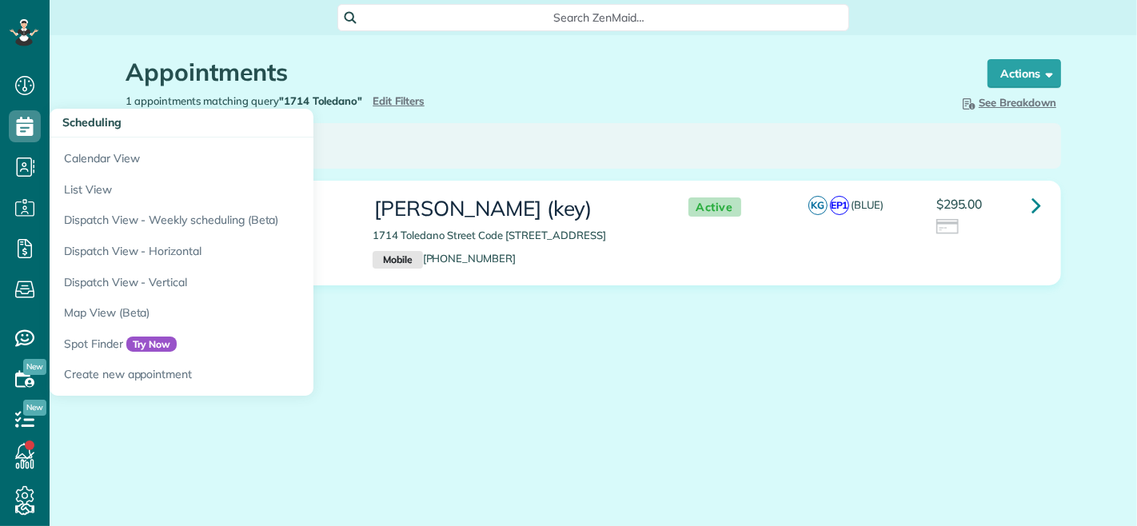
scroll to position [6, 6]
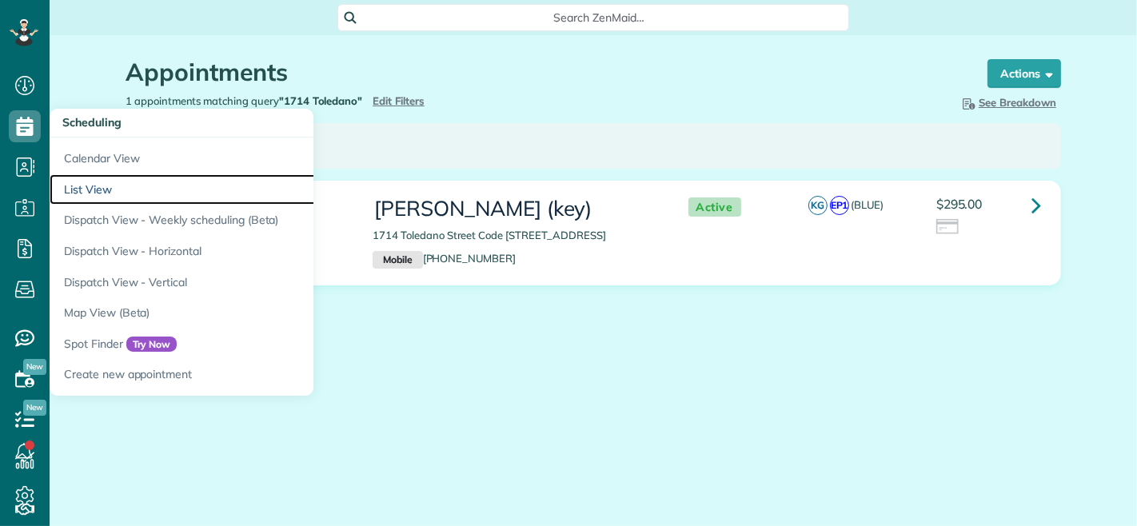
click at [106, 188] on link "List View" at bounding box center [250, 189] width 400 height 31
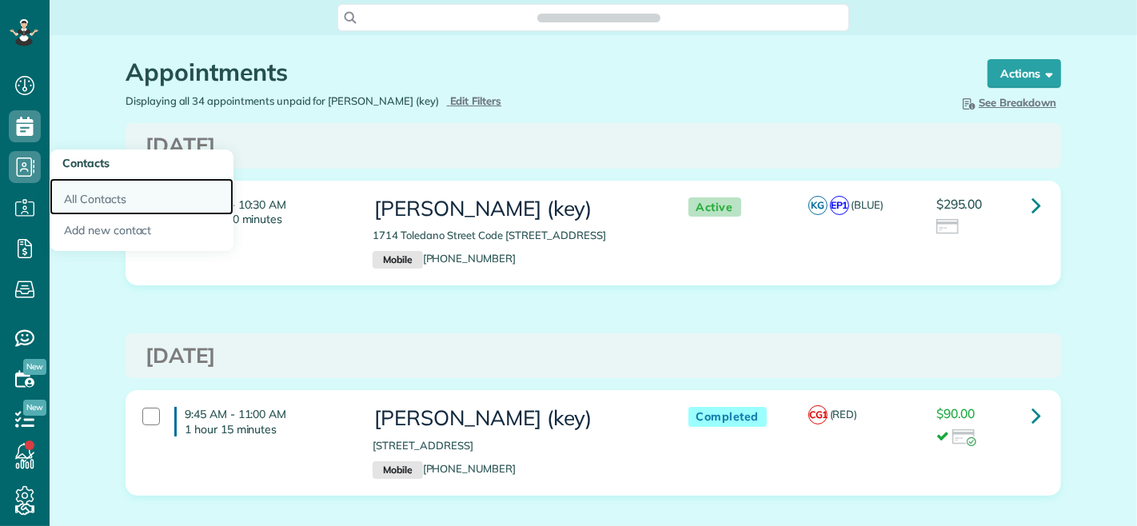
click at [86, 197] on link "All Contacts" at bounding box center [142, 196] width 184 height 37
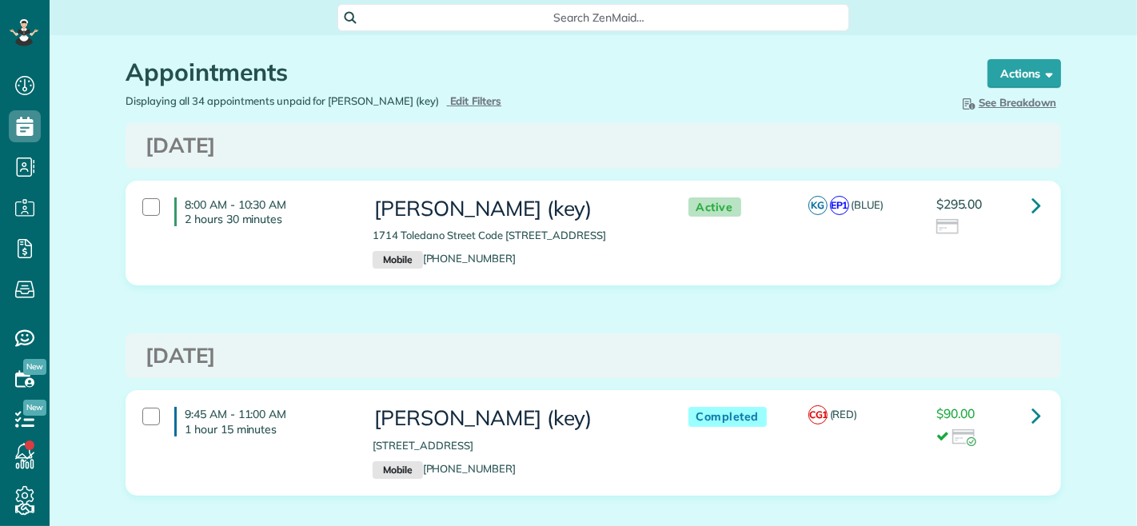
scroll to position [6, 6]
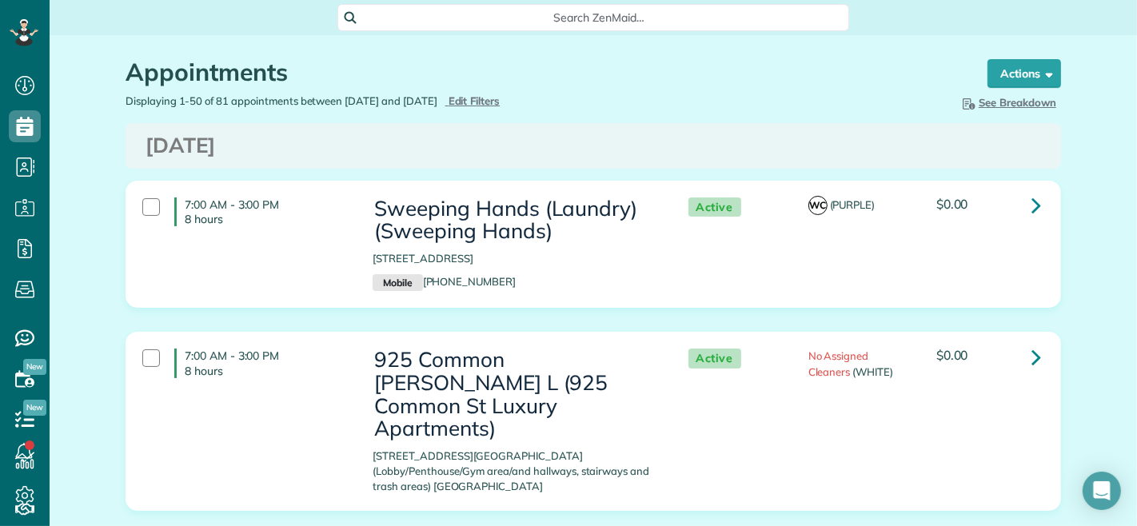
scroll to position [6, 6]
click at [500, 102] on span "Edit Filters" at bounding box center [475, 100] width 52 height 13
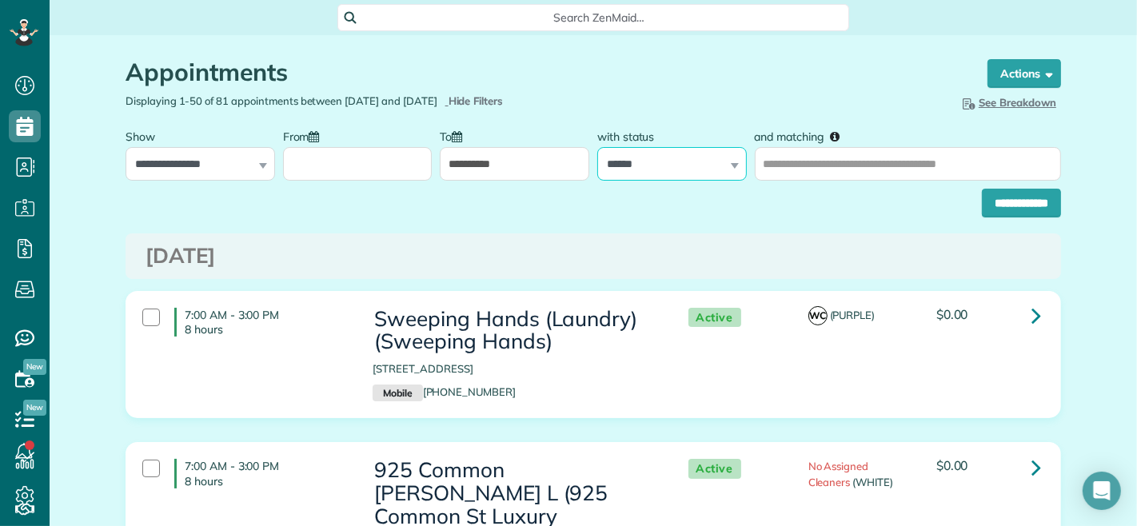
click at [654, 165] on select "**********" at bounding box center [672, 164] width 150 height 34
select select
click at [597, 147] on select "**********" at bounding box center [672, 164] width 150 height 34
click at [477, 170] on input "**********" at bounding box center [515, 164] width 150 height 34
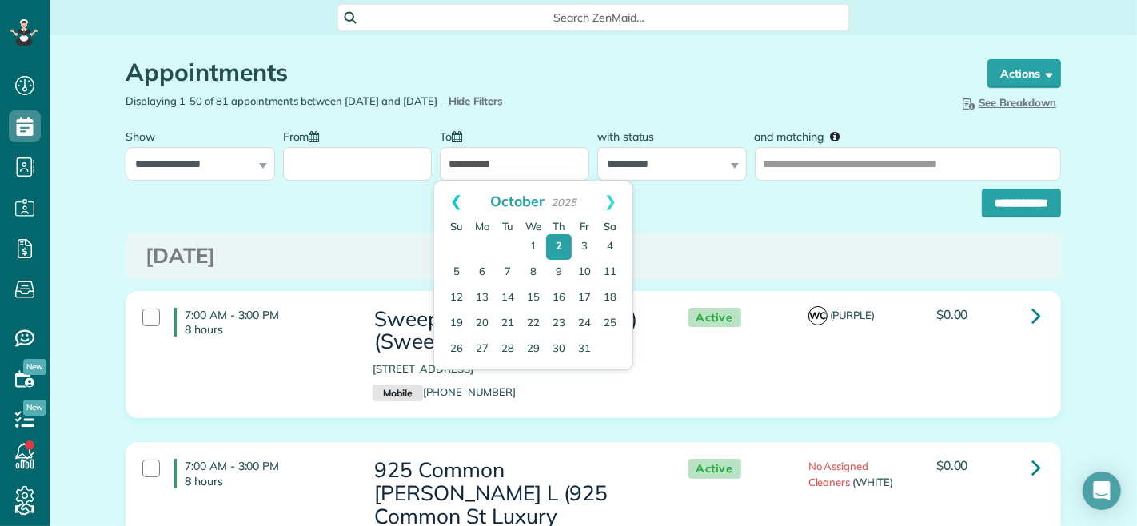
click at [443, 203] on link "Prev" at bounding box center [456, 201] width 44 height 40
click at [483, 329] on link "22" at bounding box center [482, 325] width 26 height 26
type input "**********"
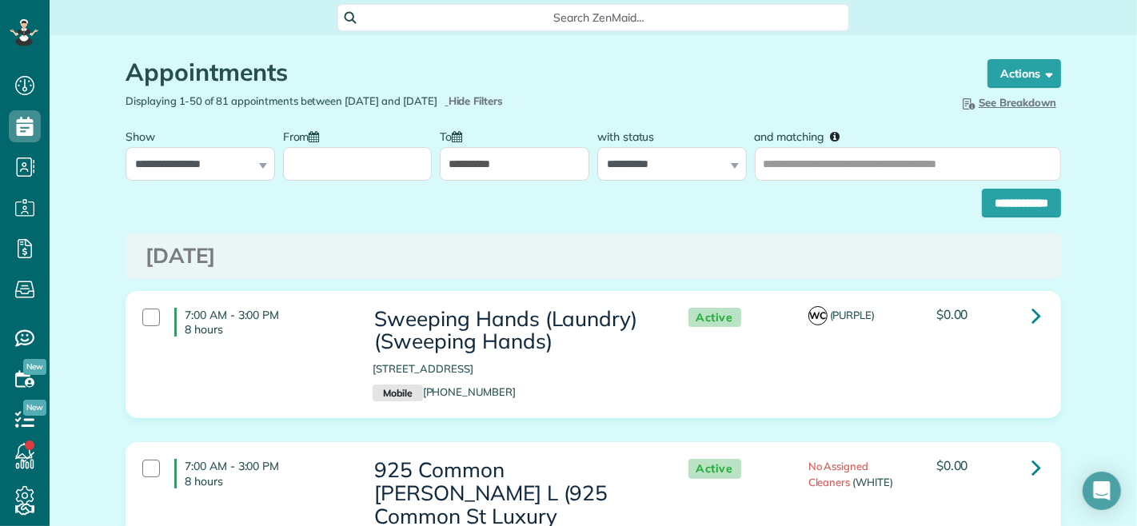
click at [397, 169] on input "From" at bounding box center [358, 164] width 150 height 34
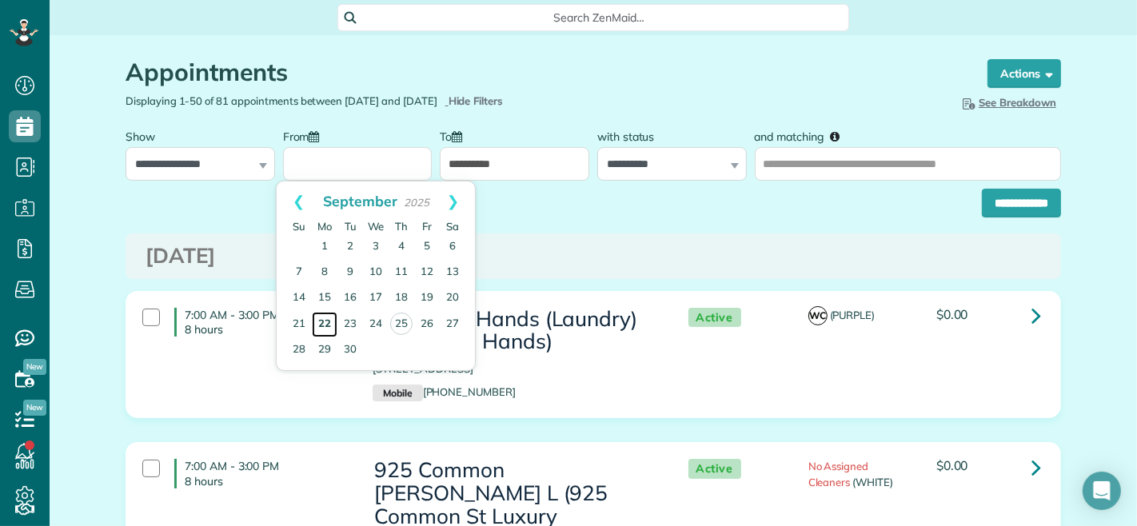
click at [325, 331] on link "22" at bounding box center [325, 325] width 26 height 26
type input "**********"
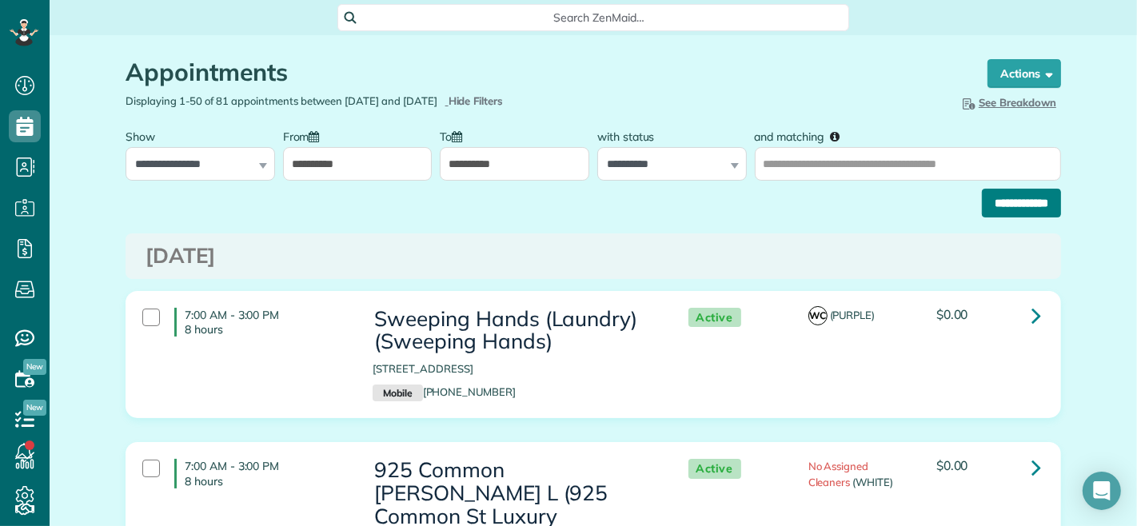
click at [988, 208] on input "**********" at bounding box center [1021, 203] width 79 height 29
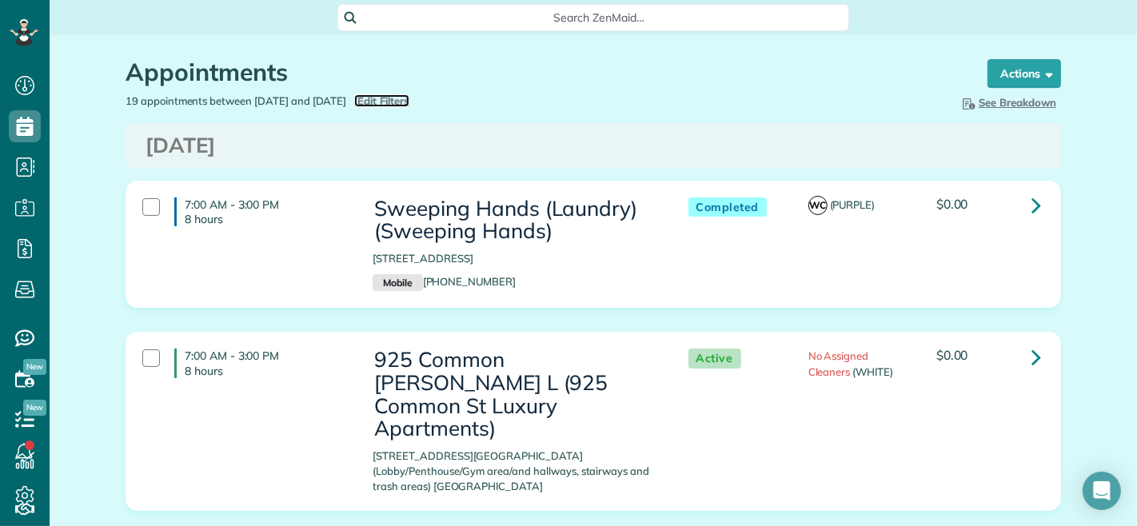
click at [409, 96] on span "Edit Filters" at bounding box center [383, 100] width 52 height 13
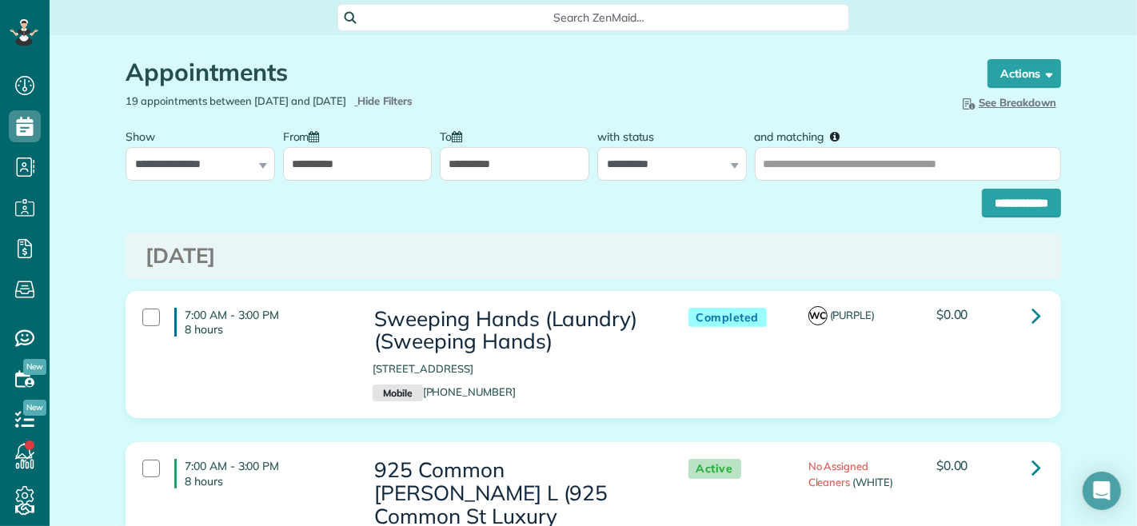
click at [313, 162] on input "**********" at bounding box center [358, 164] width 150 height 34
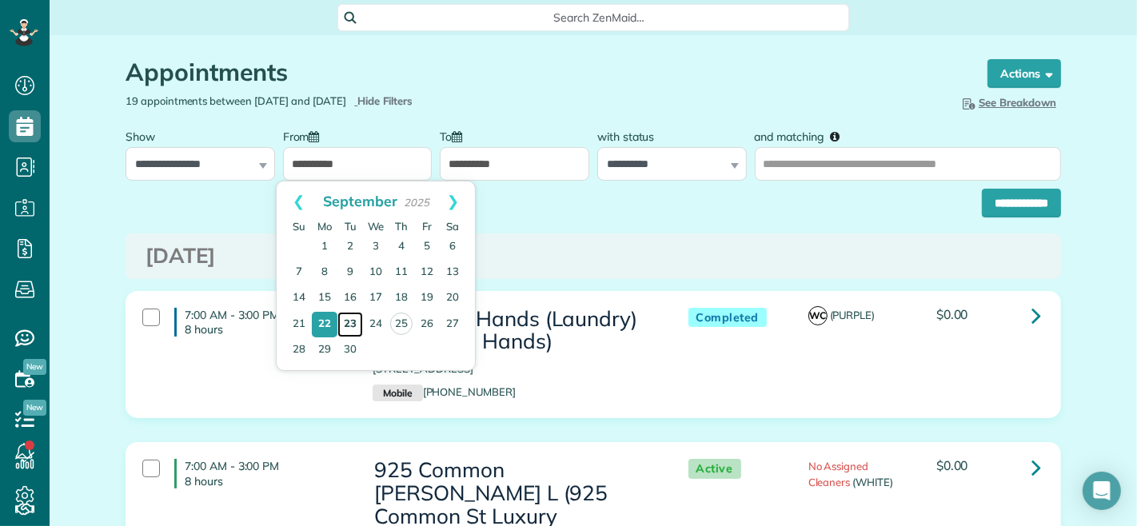
click at [355, 321] on link "23" at bounding box center [350, 325] width 26 height 26
type input "**********"
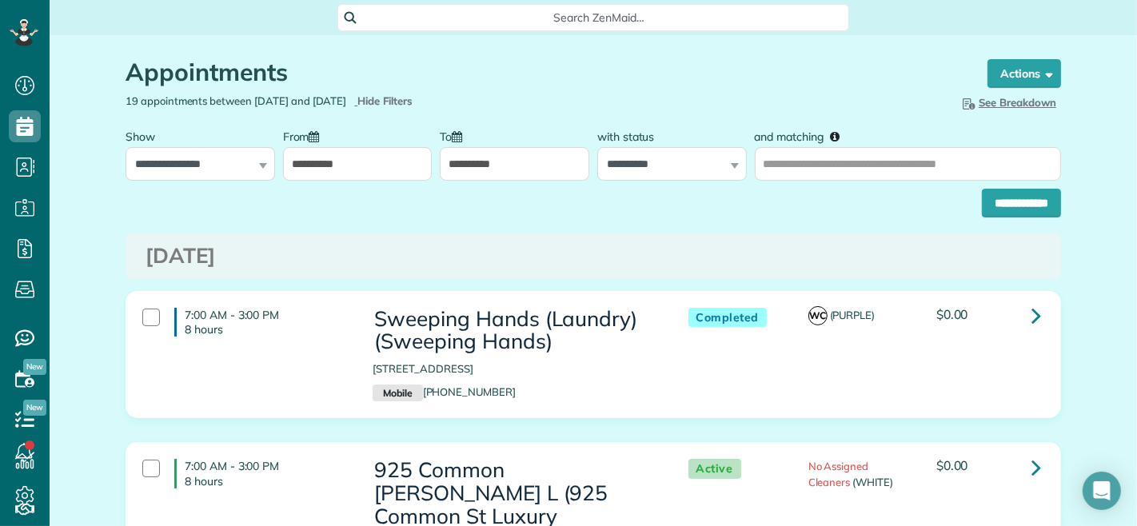
click at [494, 162] on input "**********" at bounding box center [515, 164] width 150 height 34
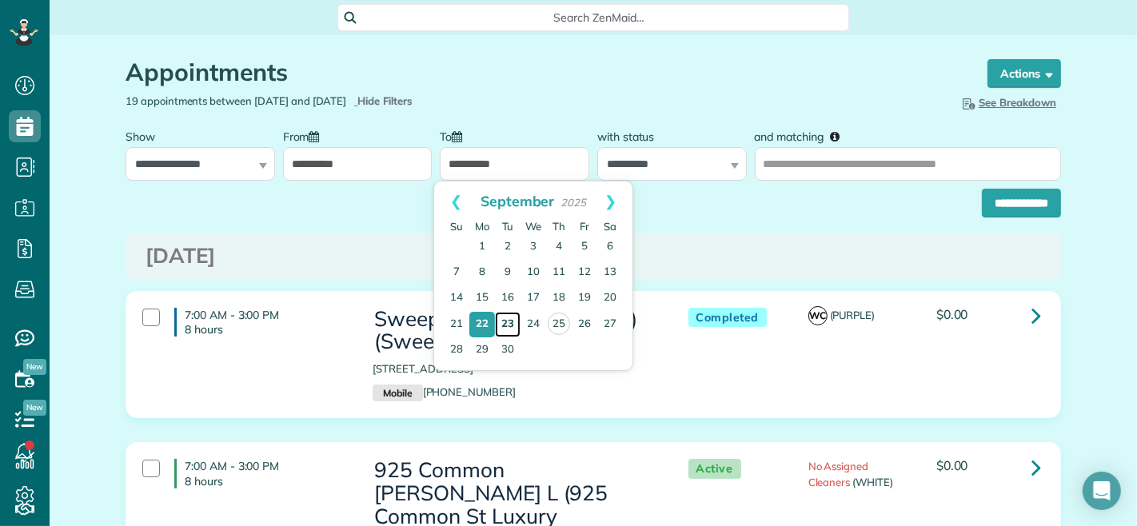
click at [504, 325] on link "23" at bounding box center [508, 325] width 26 height 26
type input "**********"
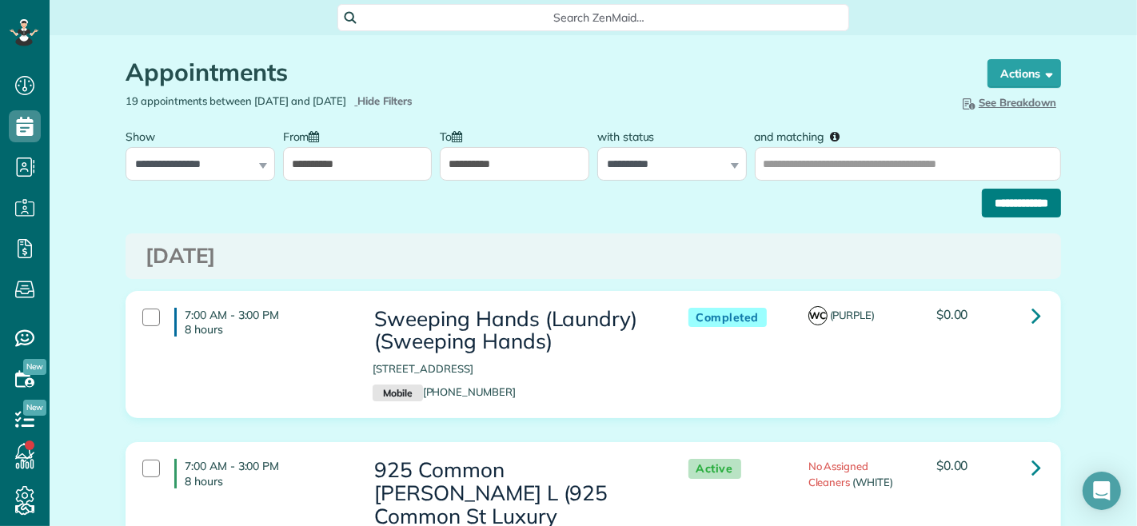
click at [1007, 190] on input "**********" at bounding box center [1021, 203] width 79 height 29
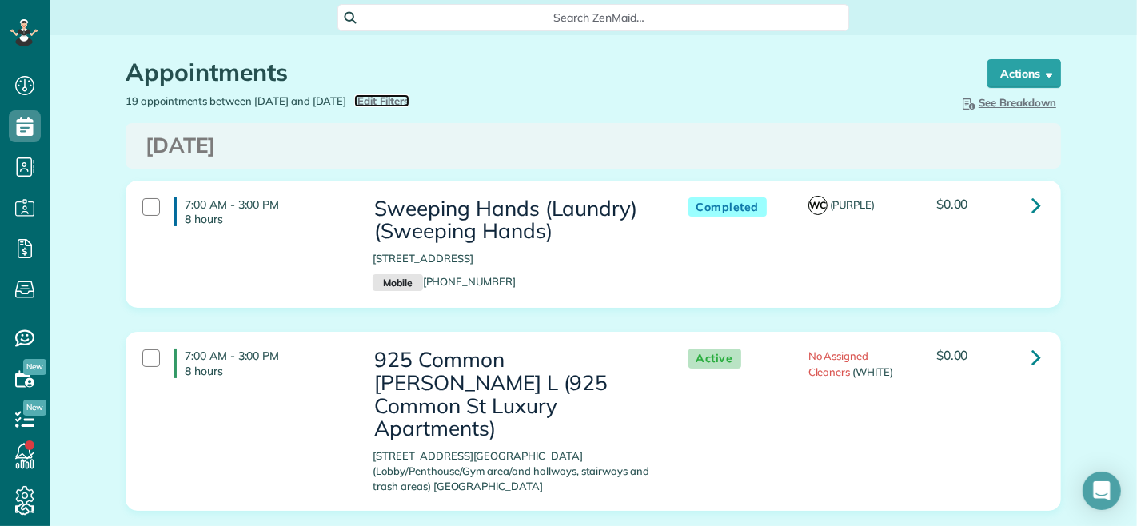
click at [409, 100] on span "Edit Filters" at bounding box center [383, 100] width 52 height 13
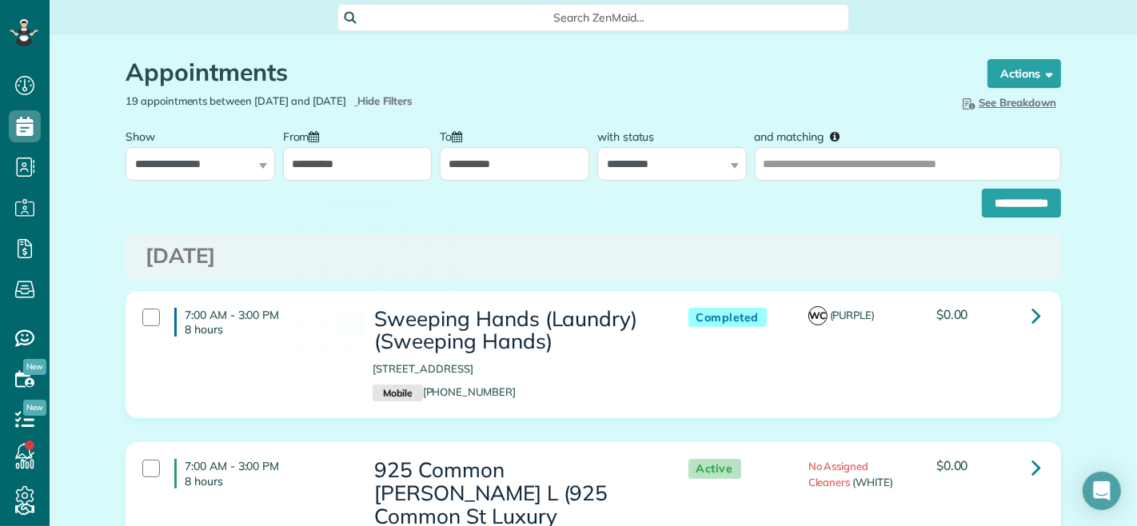
click at [368, 178] on input "**********" at bounding box center [358, 164] width 150 height 34
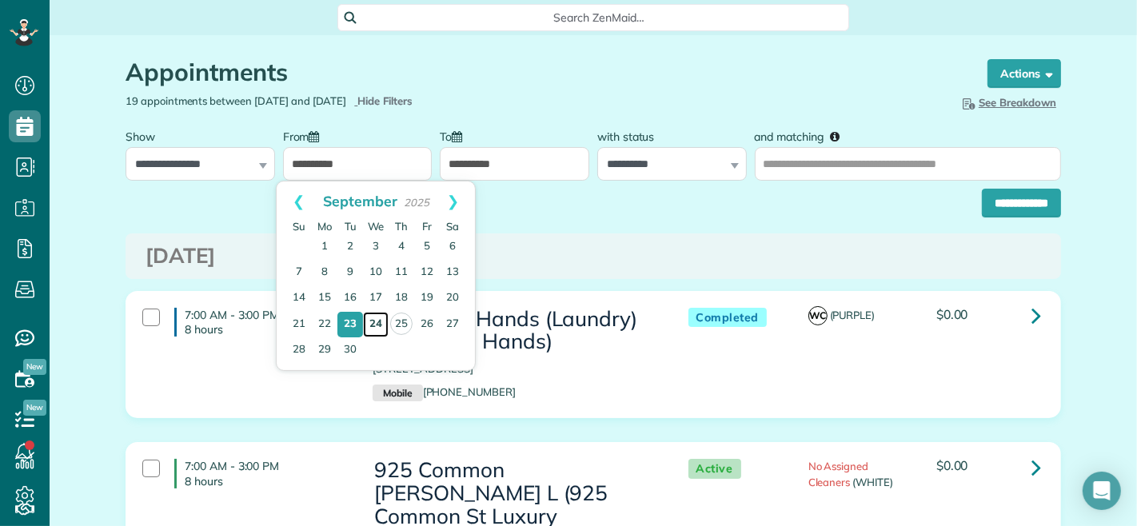
click at [379, 316] on link "24" at bounding box center [376, 325] width 26 height 26
type input "**********"
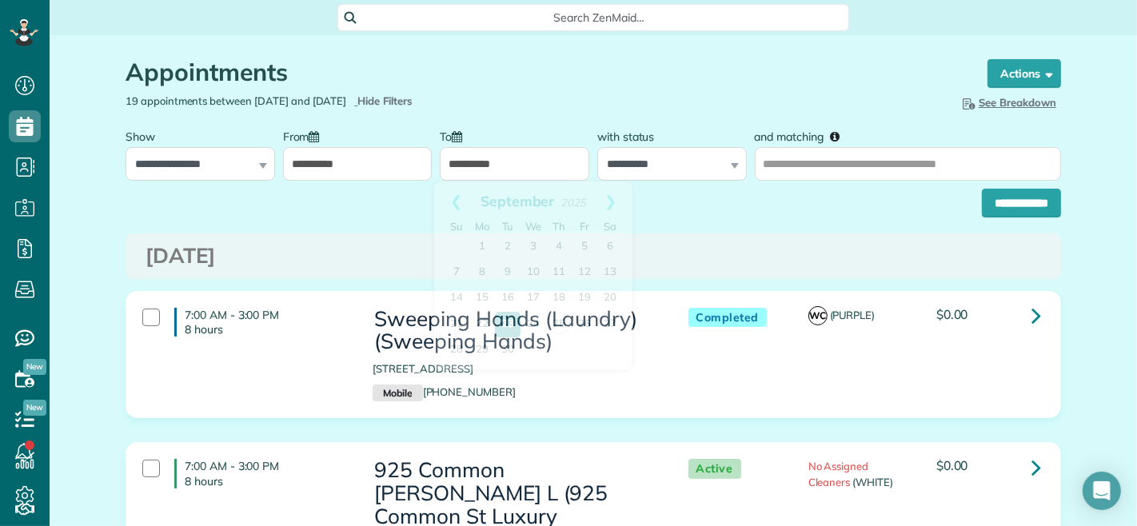
click at [484, 168] on input "**********" at bounding box center [515, 164] width 150 height 34
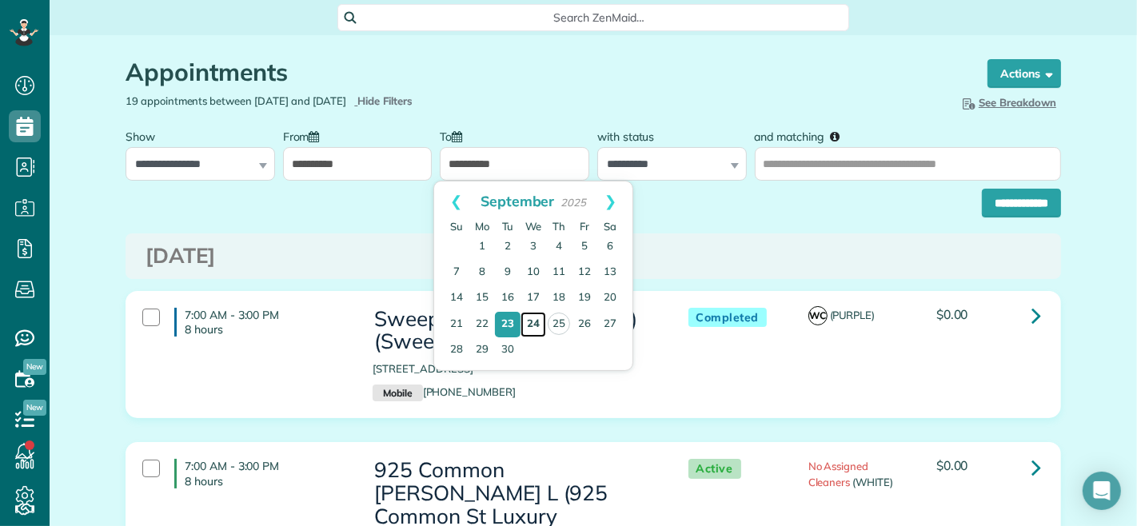
click at [532, 328] on link "24" at bounding box center [533, 325] width 26 height 26
type input "**********"
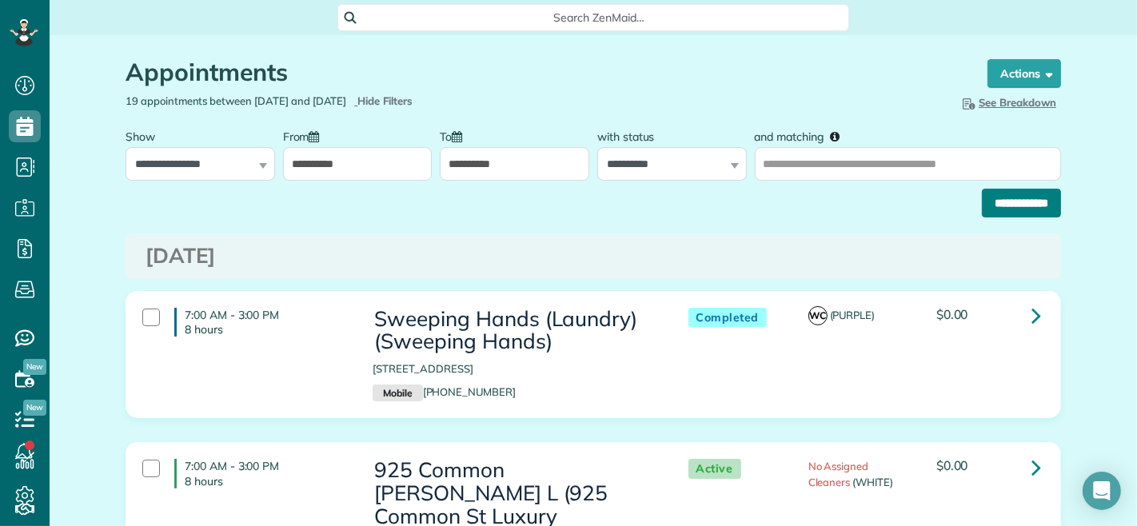
click at [988, 209] on input "**********" at bounding box center [1021, 203] width 79 height 29
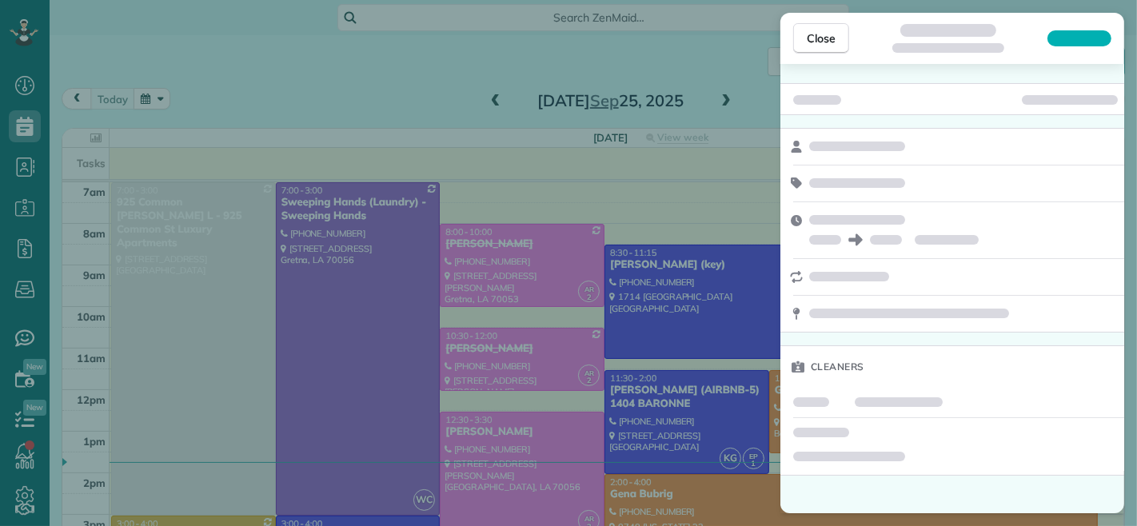
scroll to position [6, 6]
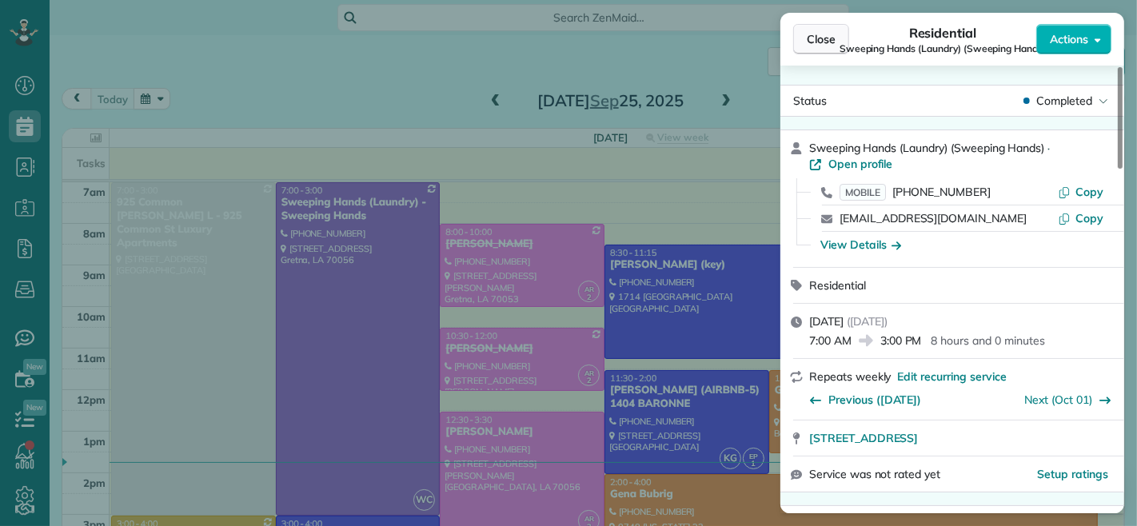
click at [815, 44] on span "Close" at bounding box center [821, 39] width 29 height 16
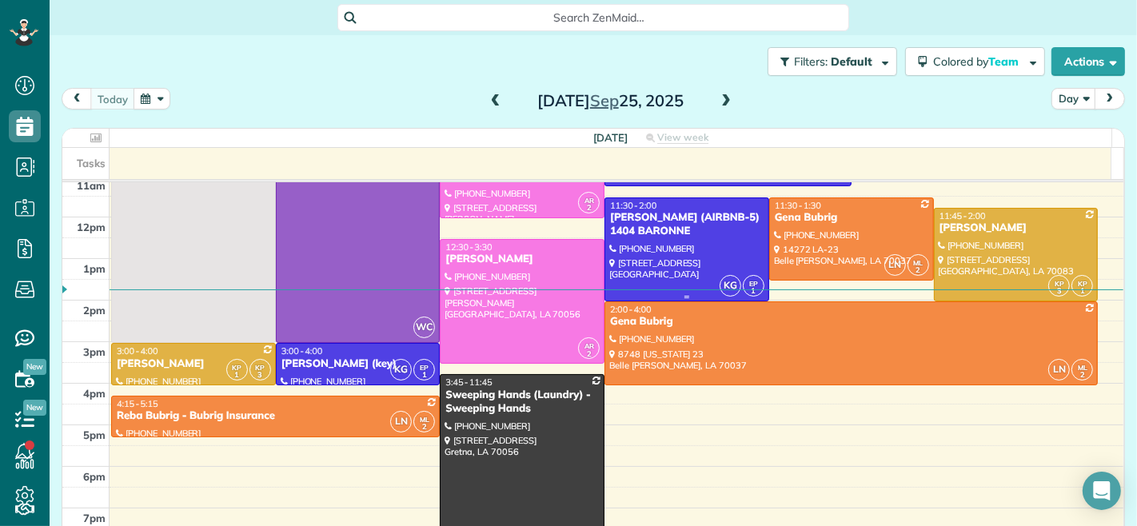
scroll to position [177, 0]
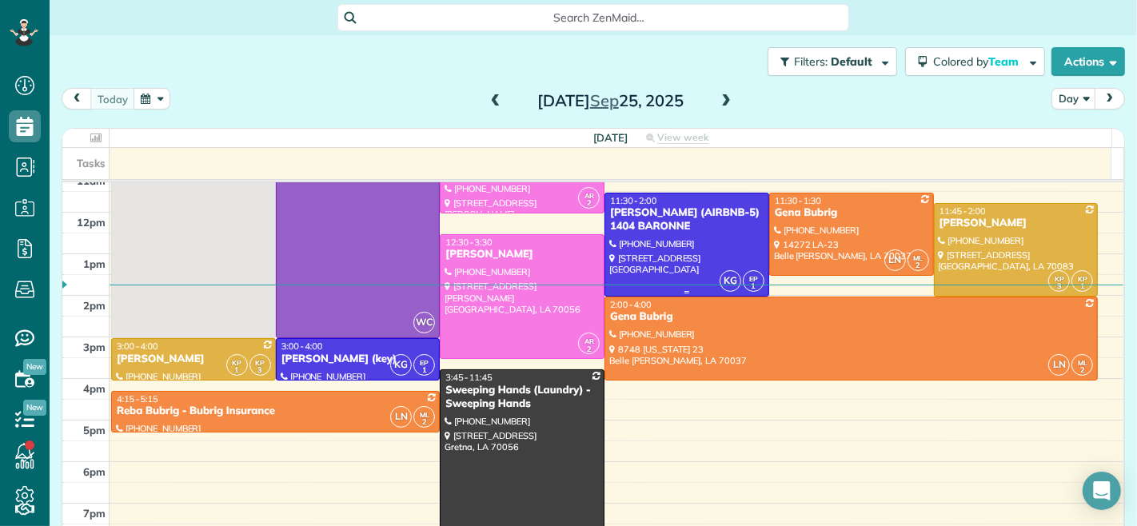
click at [676, 229] on div "[PERSON_NAME] (AIRBNB-5) 1404 BARONNE" at bounding box center [686, 219] width 155 height 27
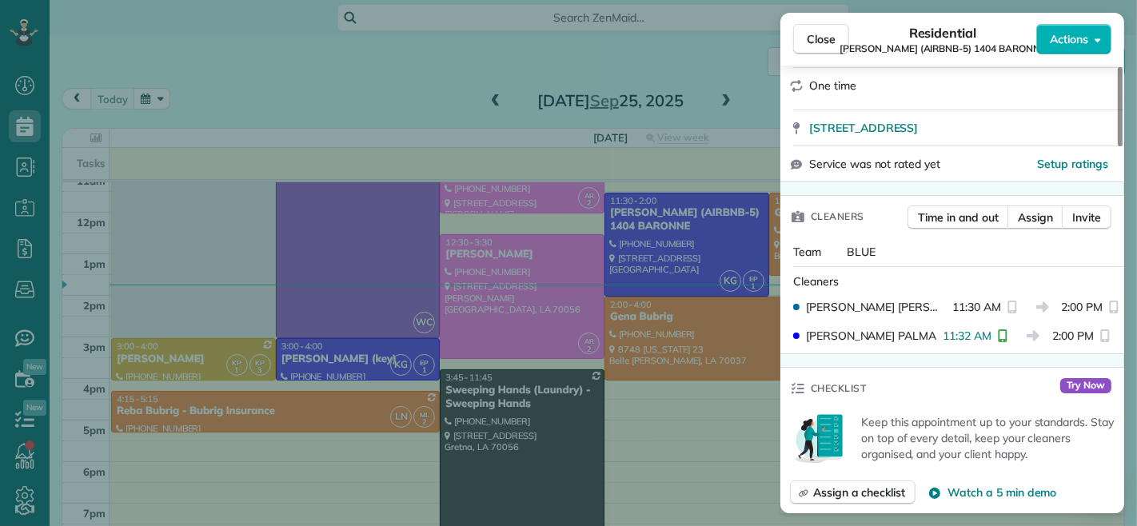
scroll to position [355, 0]
click at [823, 34] on span "Close" at bounding box center [821, 39] width 29 height 16
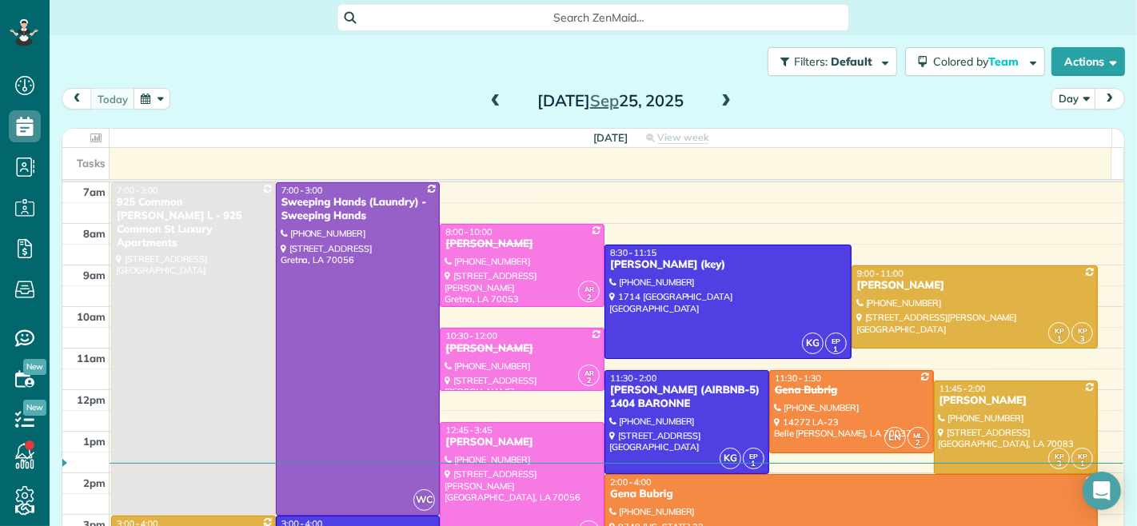
scroll to position [89, 0]
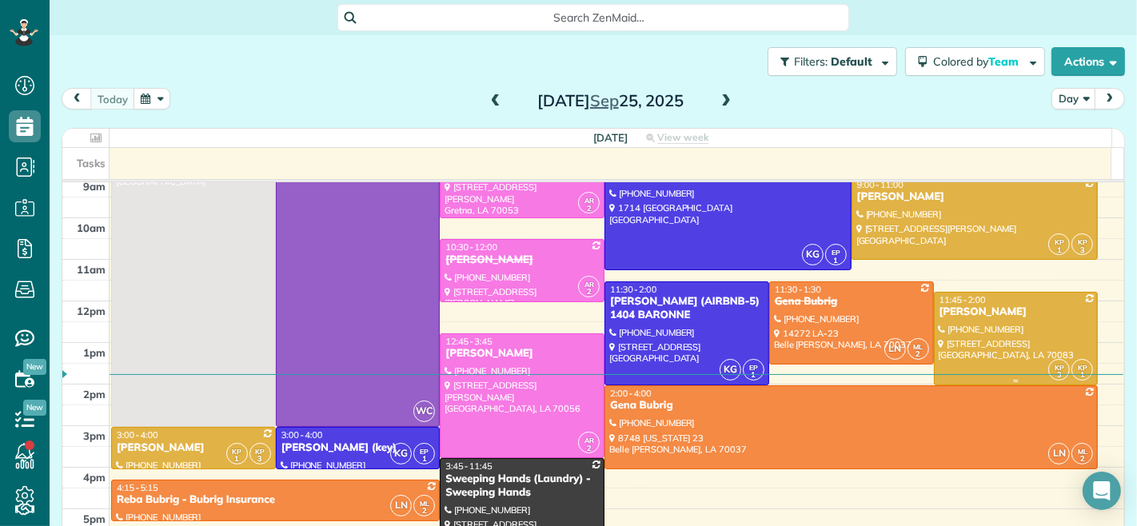
click at [994, 325] on div at bounding box center [1016, 339] width 163 height 93
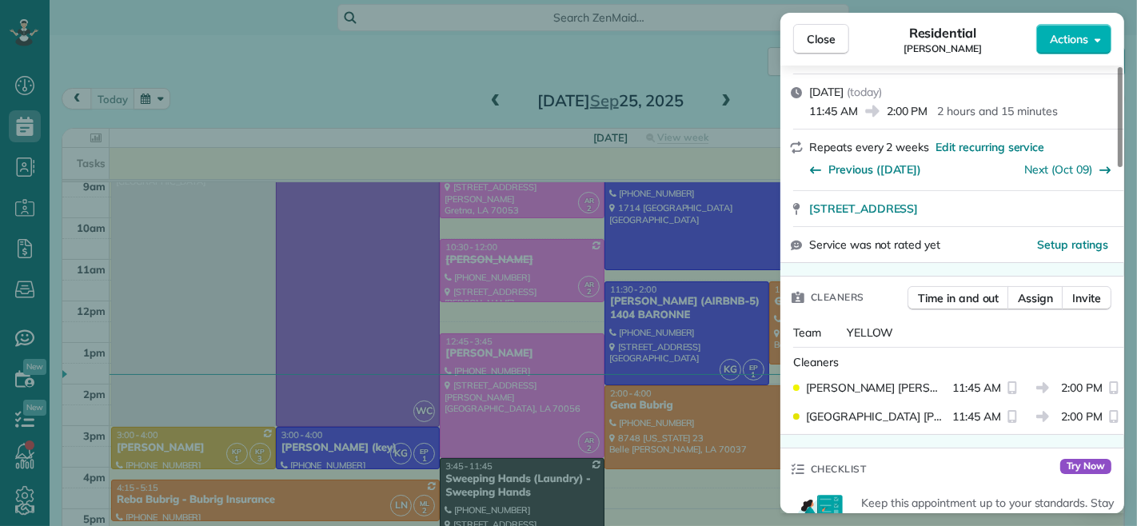
scroll to position [266, 0]
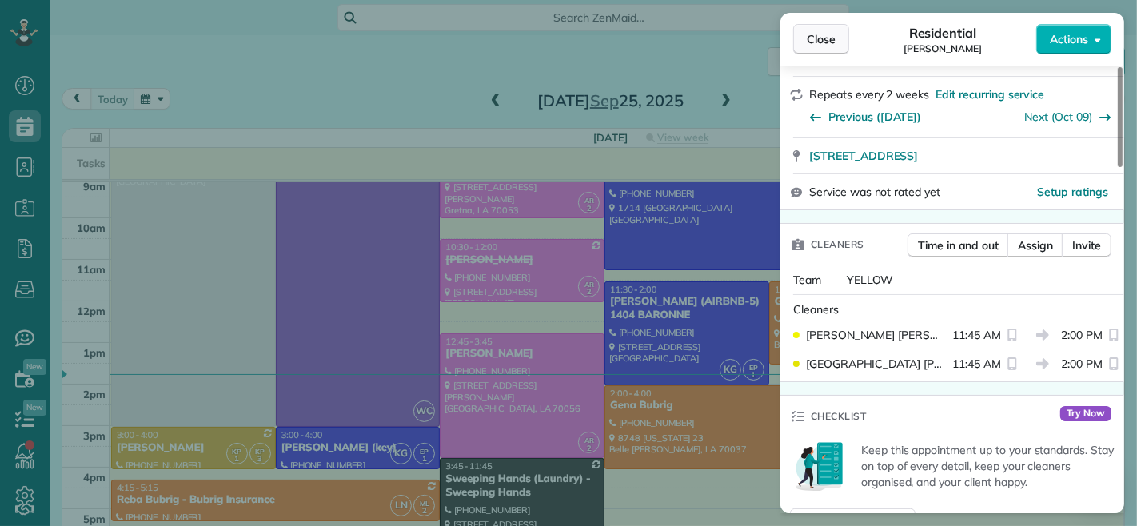
click at [811, 38] on span "Close" at bounding box center [821, 39] width 29 height 16
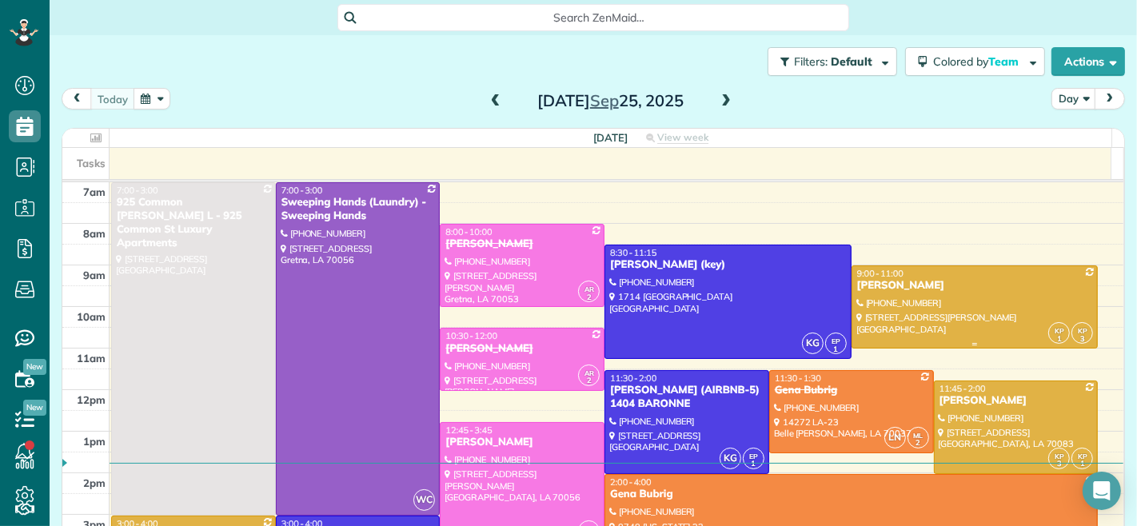
click at [935, 284] on div "[PERSON_NAME]" at bounding box center [974, 286] width 237 height 14
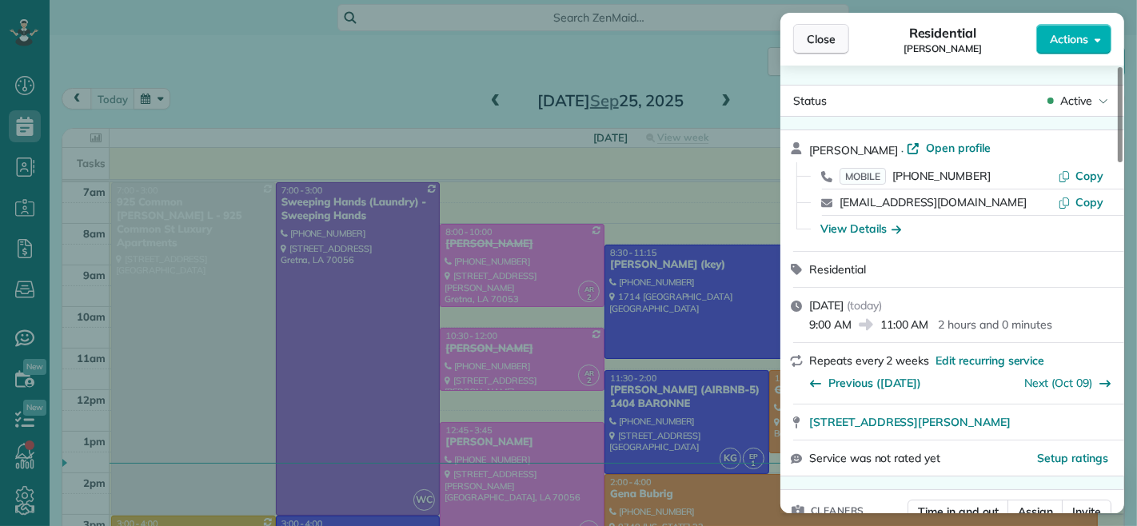
click at [807, 28] on button "Close" at bounding box center [821, 39] width 56 height 30
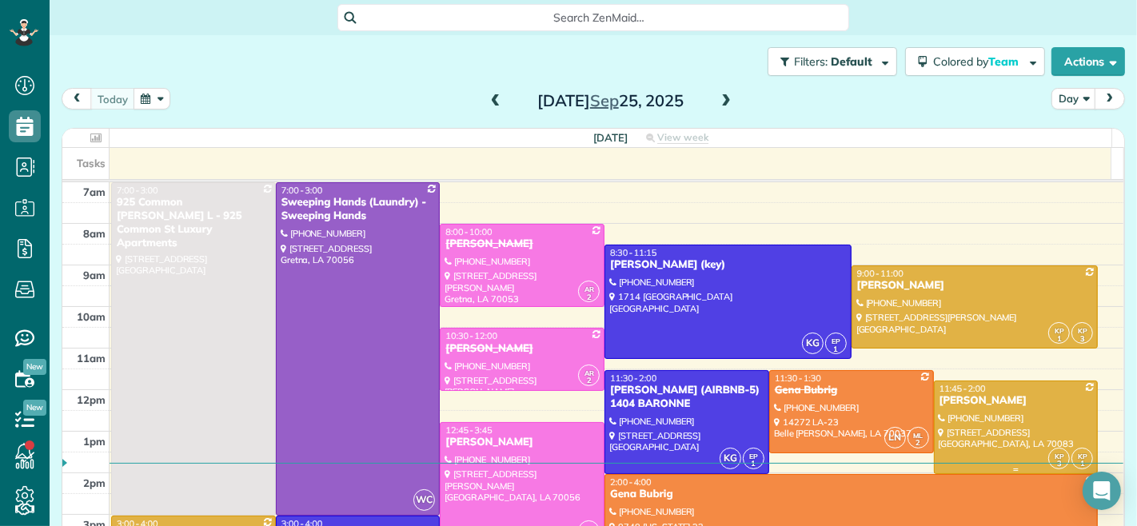
click at [958, 419] on div at bounding box center [1016, 427] width 163 height 93
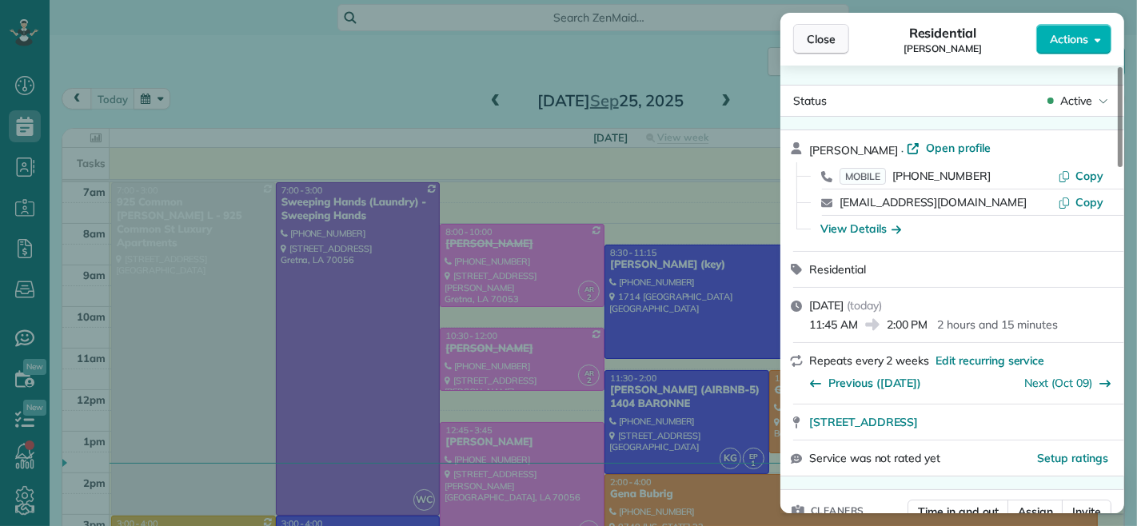
click at [807, 41] on span "Close" at bounding box center [821, 39] width 29 height 16
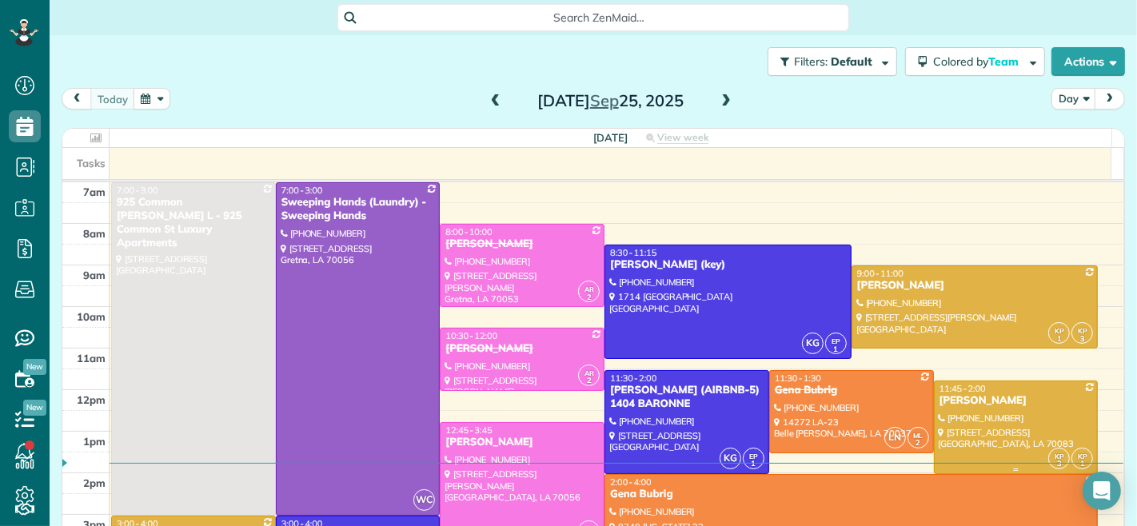
drag, startPoint x: 984, startPoint y: 409, endPoint x: 856, endPoint y: 1, distance: 428.1
click at [984, 409] on div at bounding box center [1016, 427] width 163 height 93
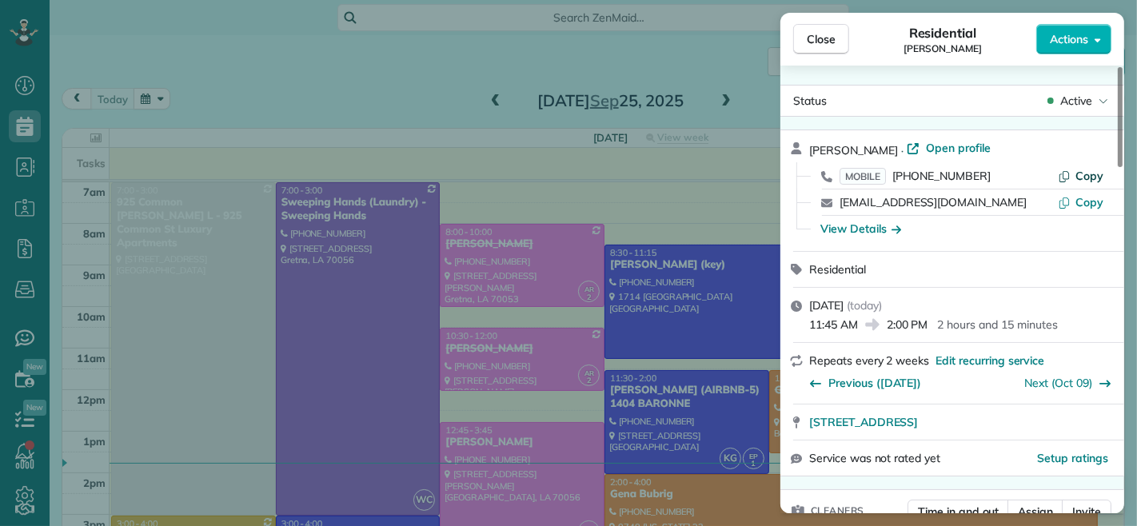
click at [1082, 177] on span "Copy" at bounding box center [1089, 176] width 28 height 14
drag, startPoint x: 835, startPoint y: 33, endPoint x: 1122, endPoint y: 34, distance: 287.8
click at [833, 33] on span "Close" at bounding box center [821, 39] width 29 height 16
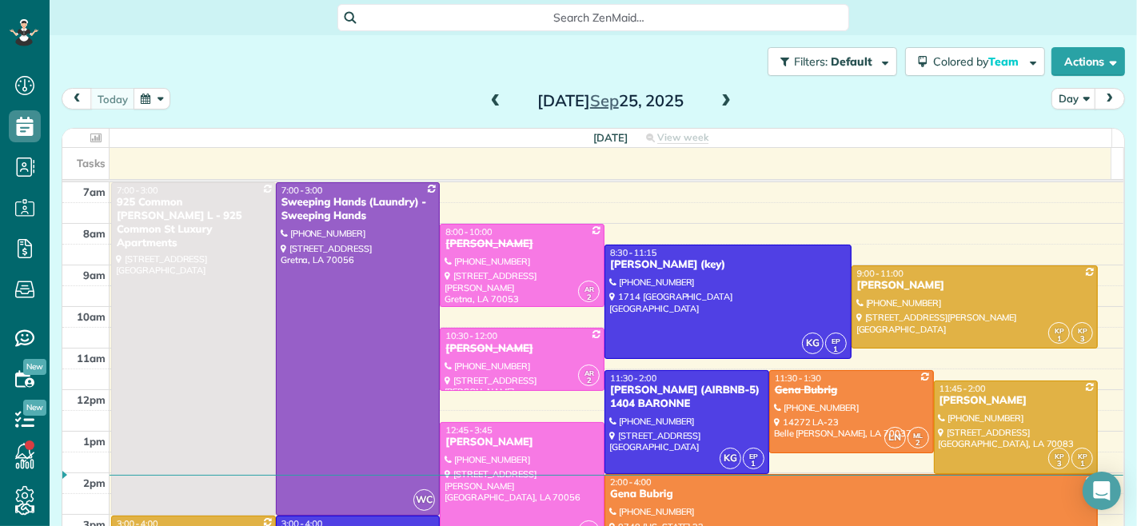
click at [725, 102] on span at bounding box center [726, 101] width 18 height 14
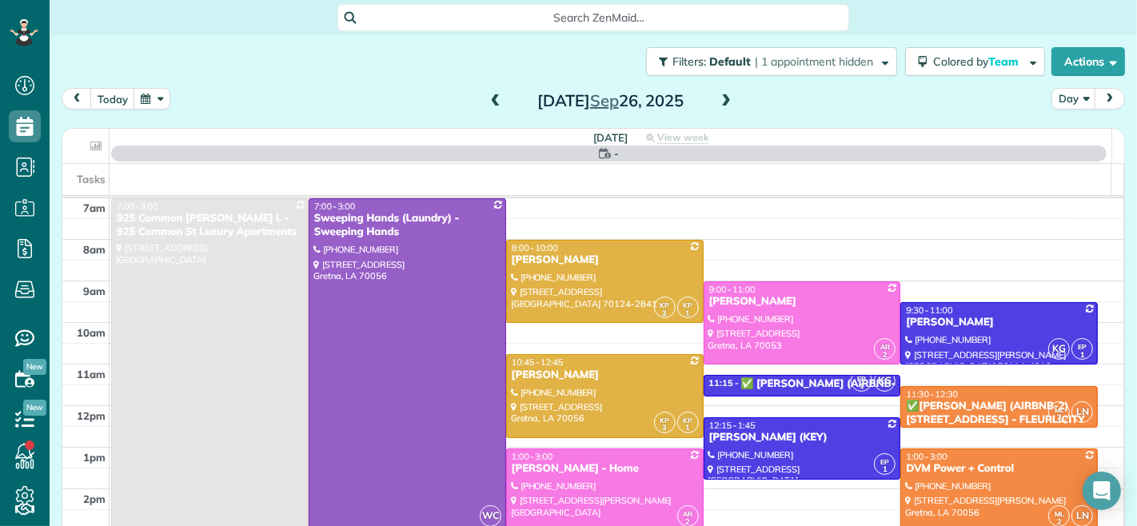
click at [723, 105] on span at bounding box center [726, 101] width 18 height 14
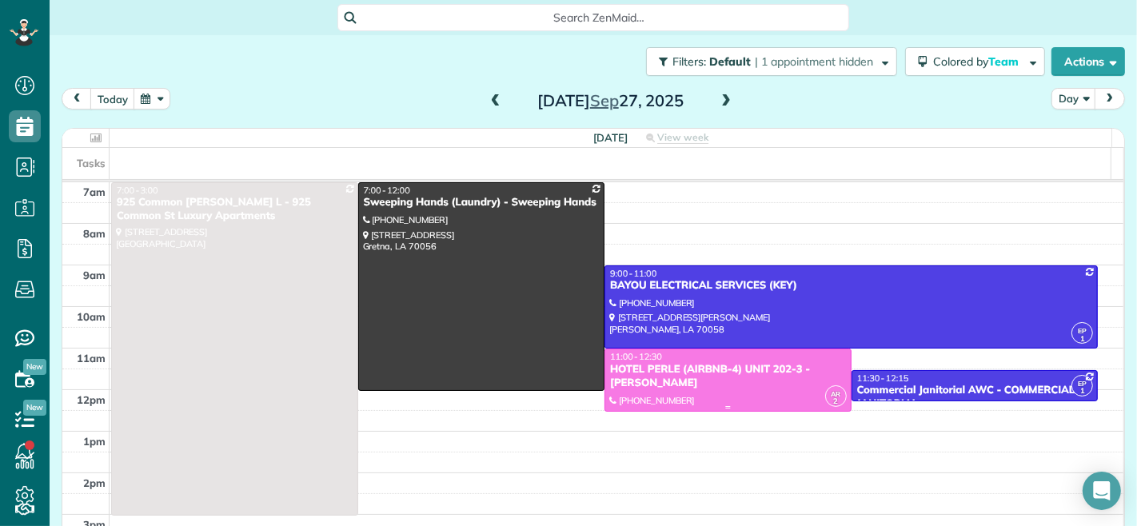
click at [696, 376] on div "HOTEL PERLE (AIRBNB-4) UNIT 202-3 - [PERSON_NAME]" at bounding box center [727, 376] width 237 height 27
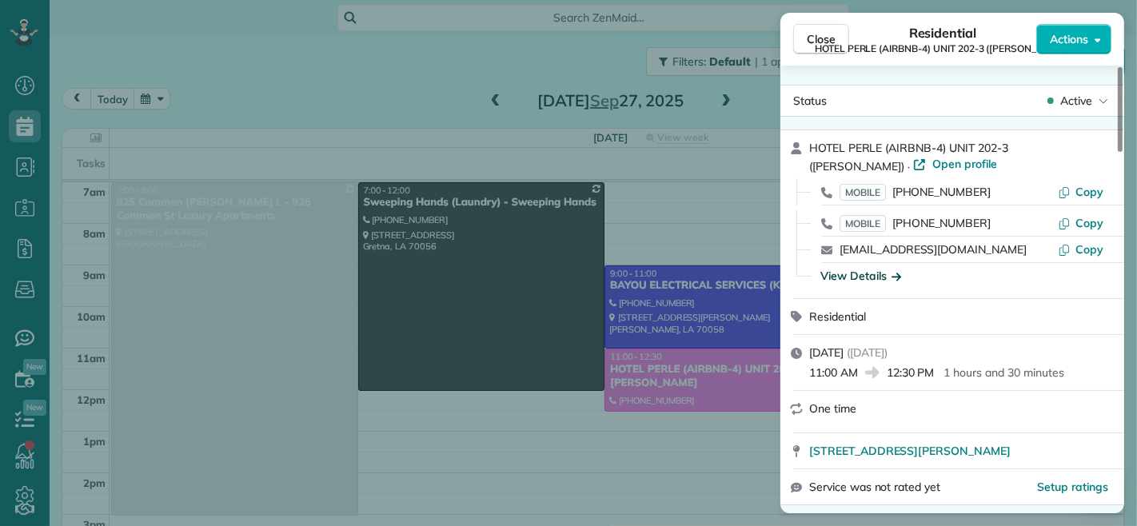
click at [852, 281] on div "View Details" at bounding box center [860, 276] width 81 height 16
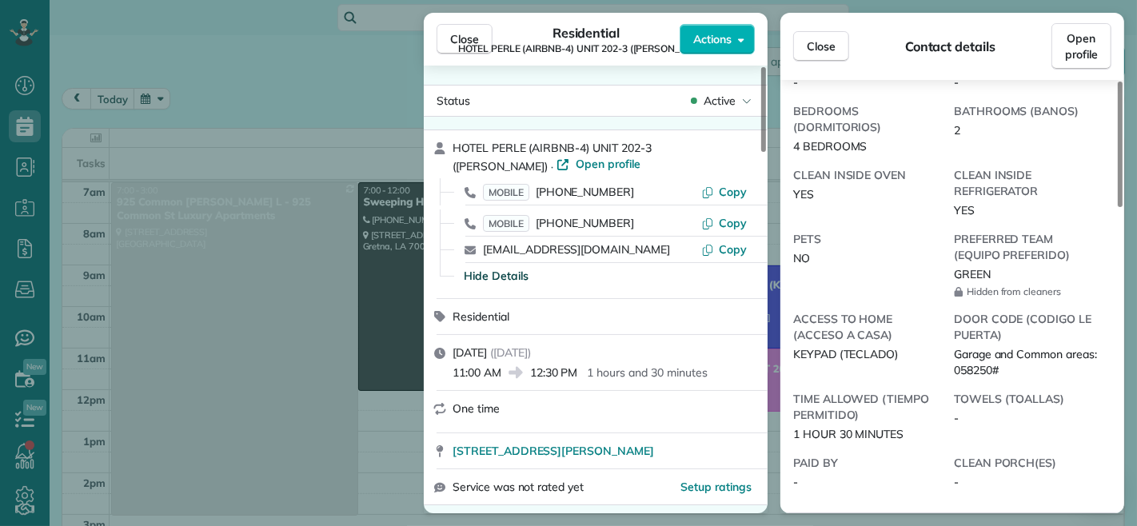
scroll to position [441, 0]
